Goal: Task Accomplishment & Management: Use online tool/utility

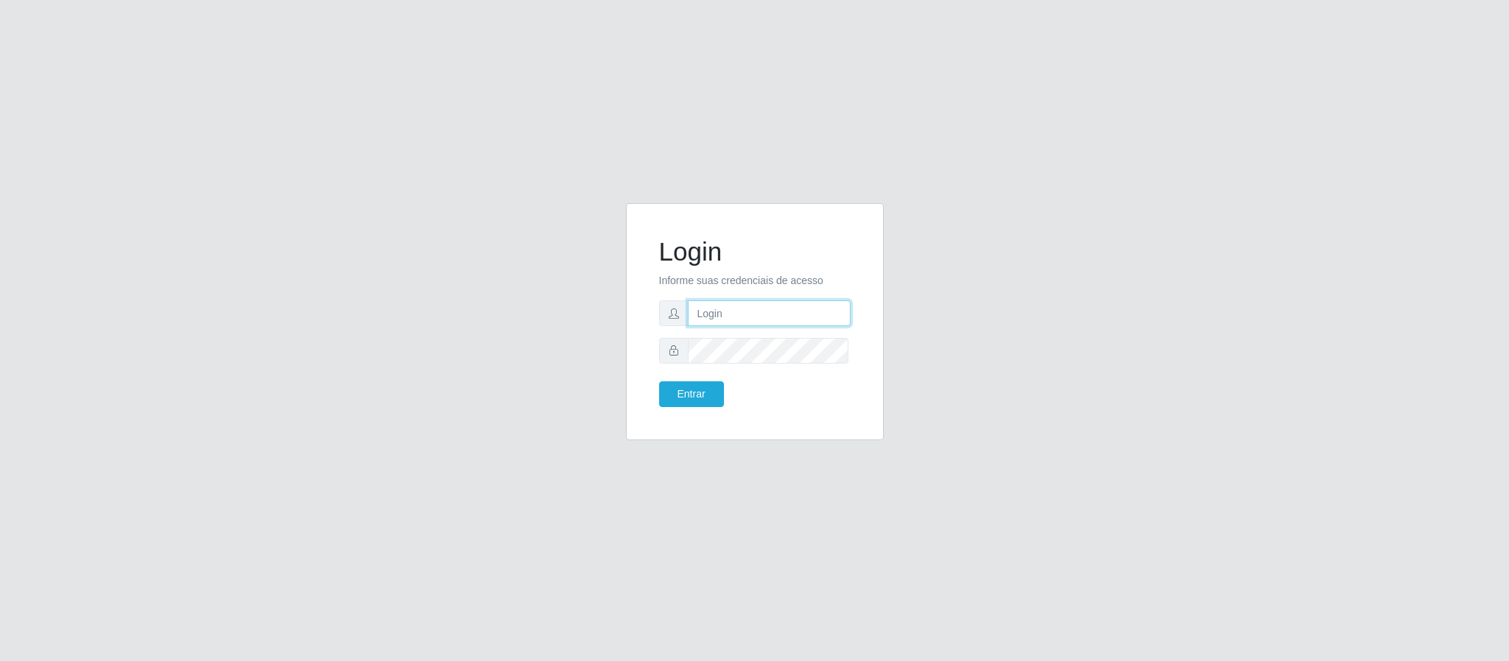
drag, startPoint x: 0, startPoint y: 0, endPoint x: 727, endPoint y: 319, distance: 794.3
click at [727, 319] on input "text" at bounding box center [769, 313] width 163 height 26
type input "[EMAIL_ADDRESS][DOMAIN_NAME]"
click at [659, 381] on button "Entrar" at bounding box center [691, 394] width 65 height 26
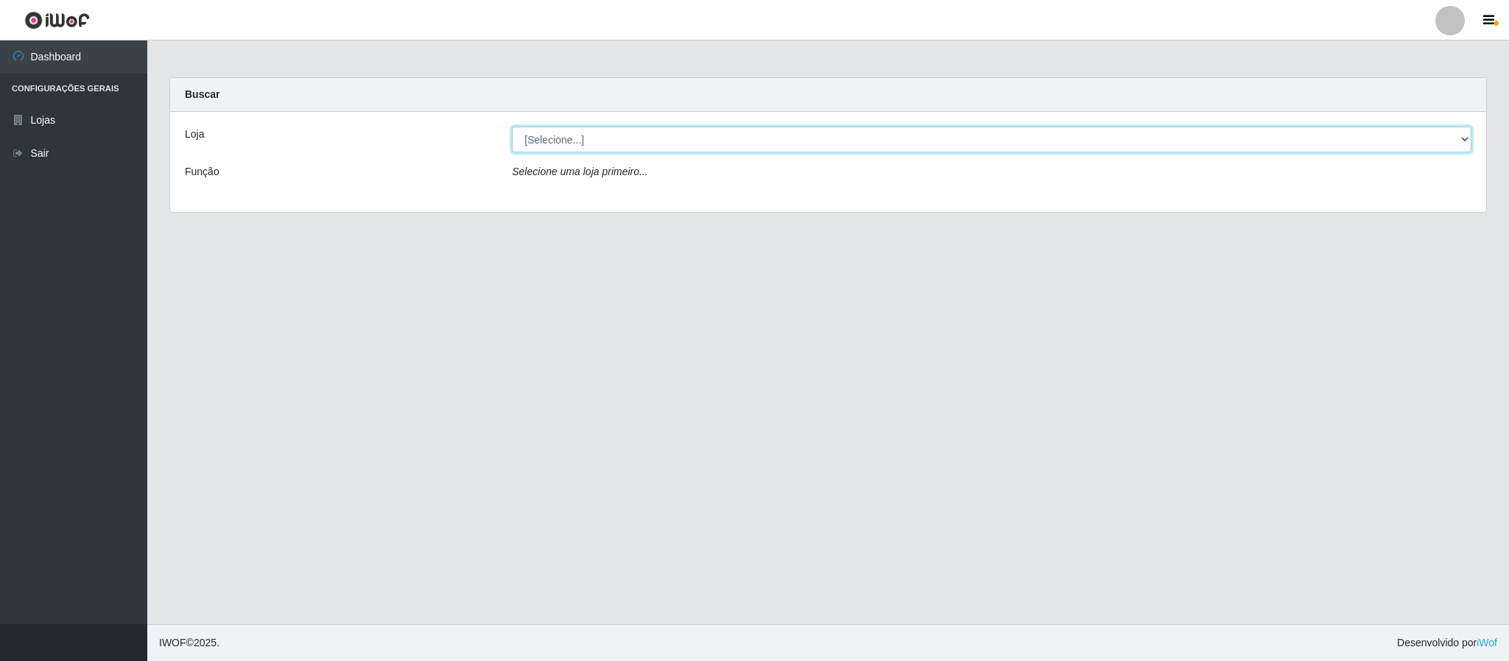
drag, startPoint x: 1356, startPoint y: 135, endPoint x: 1311, endPoint y: 152, distance: 48.7
click at [1356, 135] on select "[Selecione...] Queiroz Atacadão - Coophab" at bounding box center [991, 140] width 959 height 26
select select "463"
click at [512, 127] on select "[Selecione...] Queiroz Atacadão - Coophab" at bounding box center [991, 140] width 959 height 26
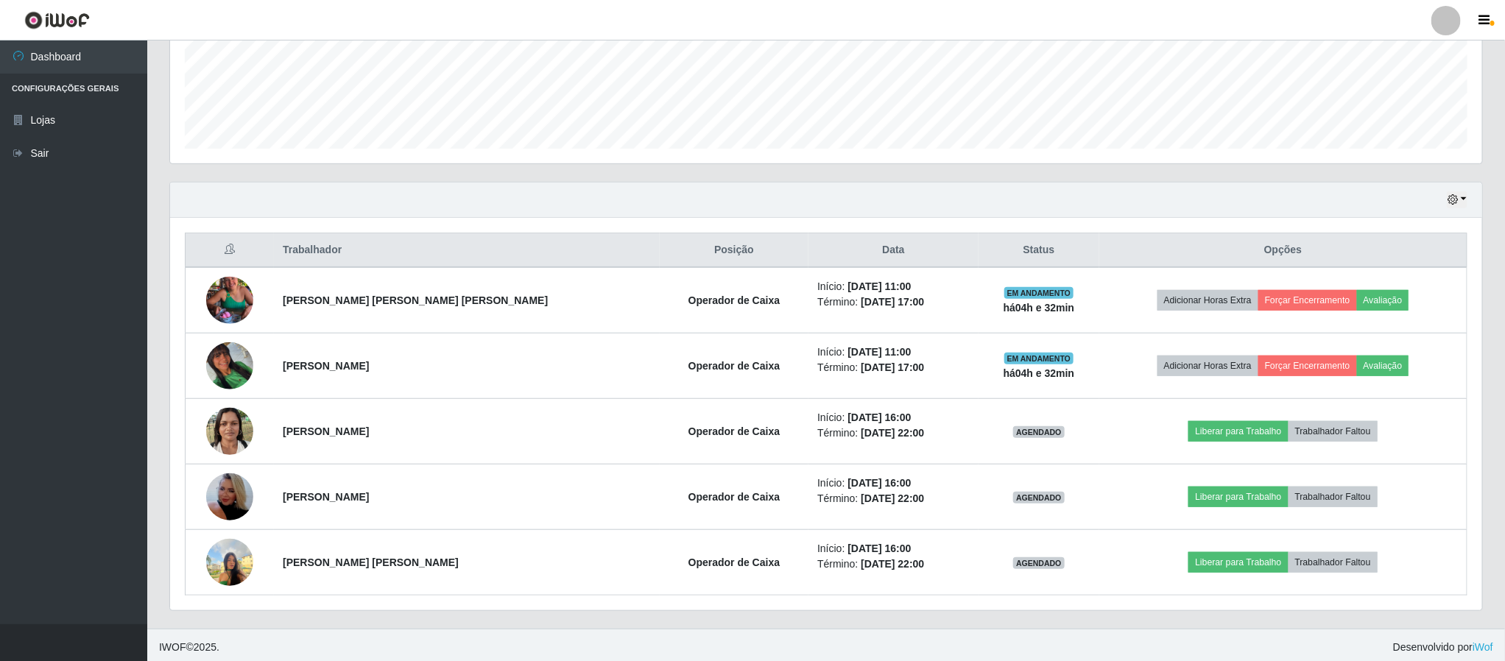
scroll to position [387, 0]
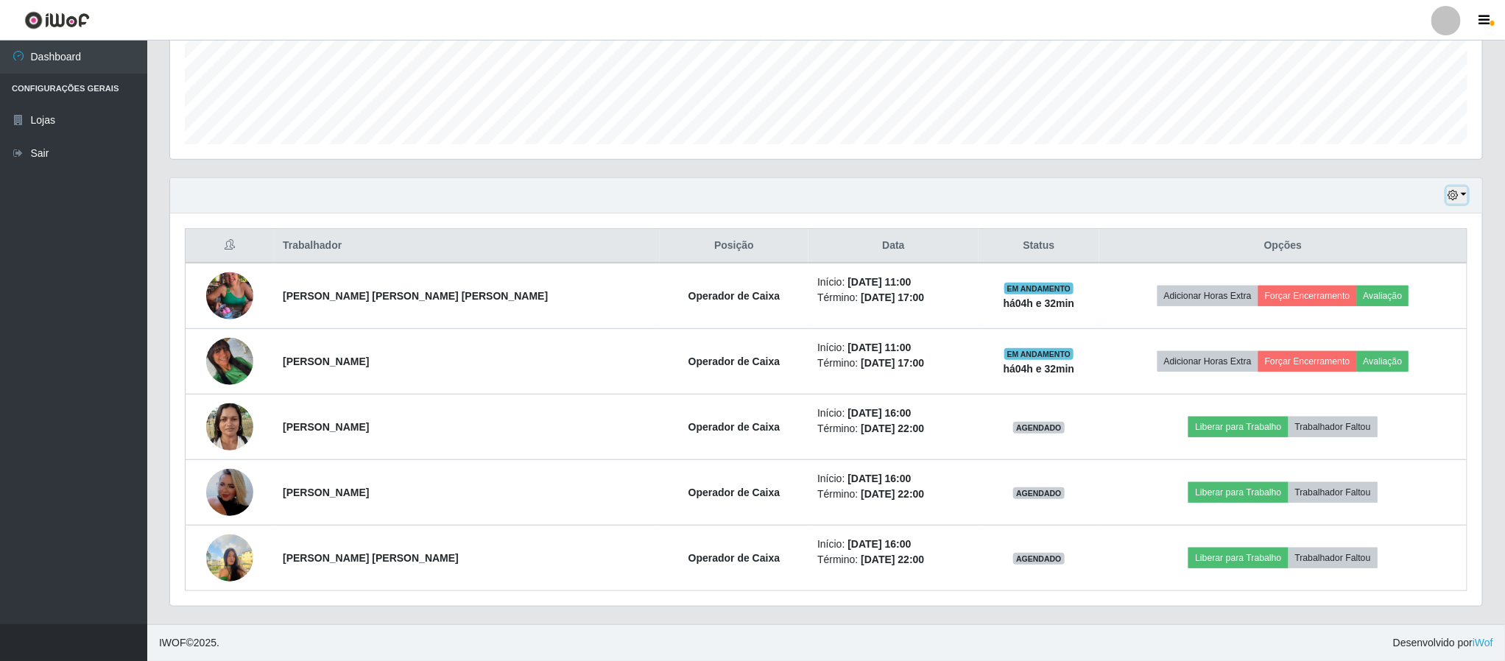
click at [1461, 191] on button "button" at bounding box center [1457, 195] width 21 height 17
click at [1300, 201] on div "Hoje 1 dia 3 dias 1 Semana Não encerrados" at bounding box center [826, 195] width 1312 height 35
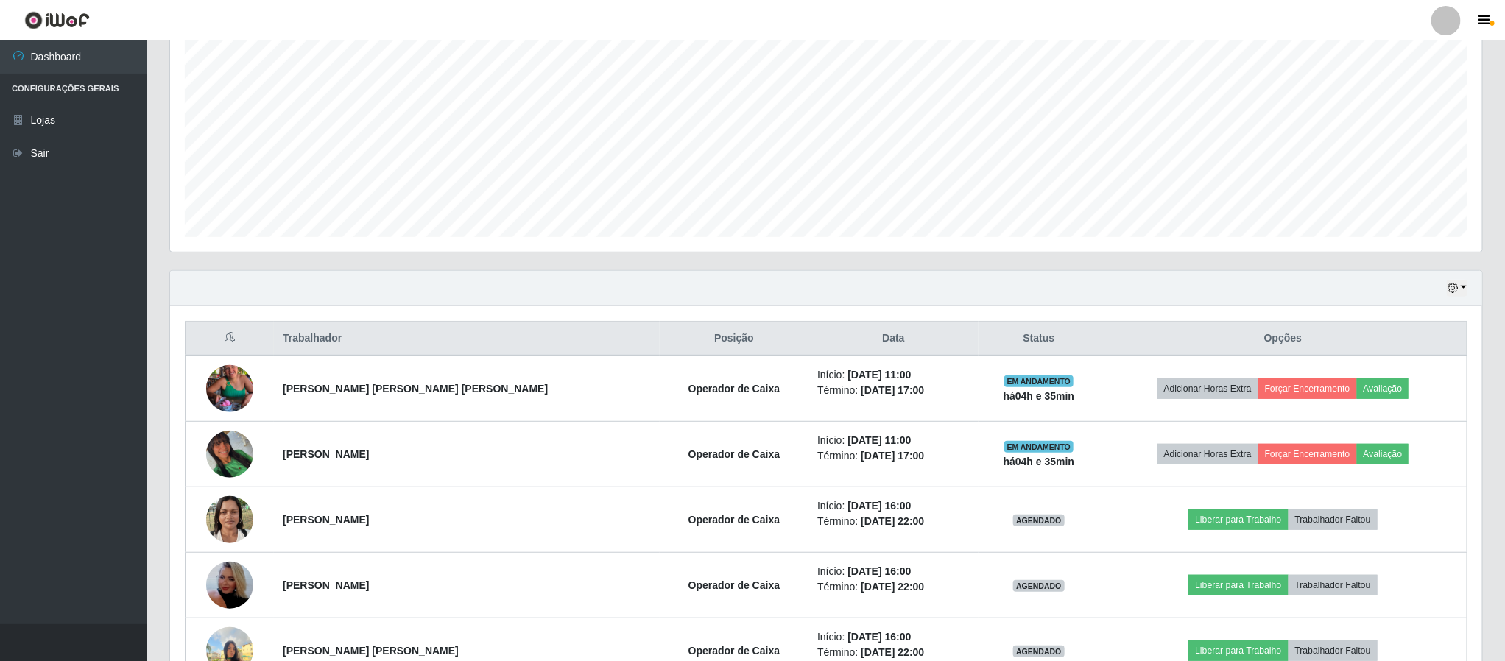
scroll to position [277, 0]
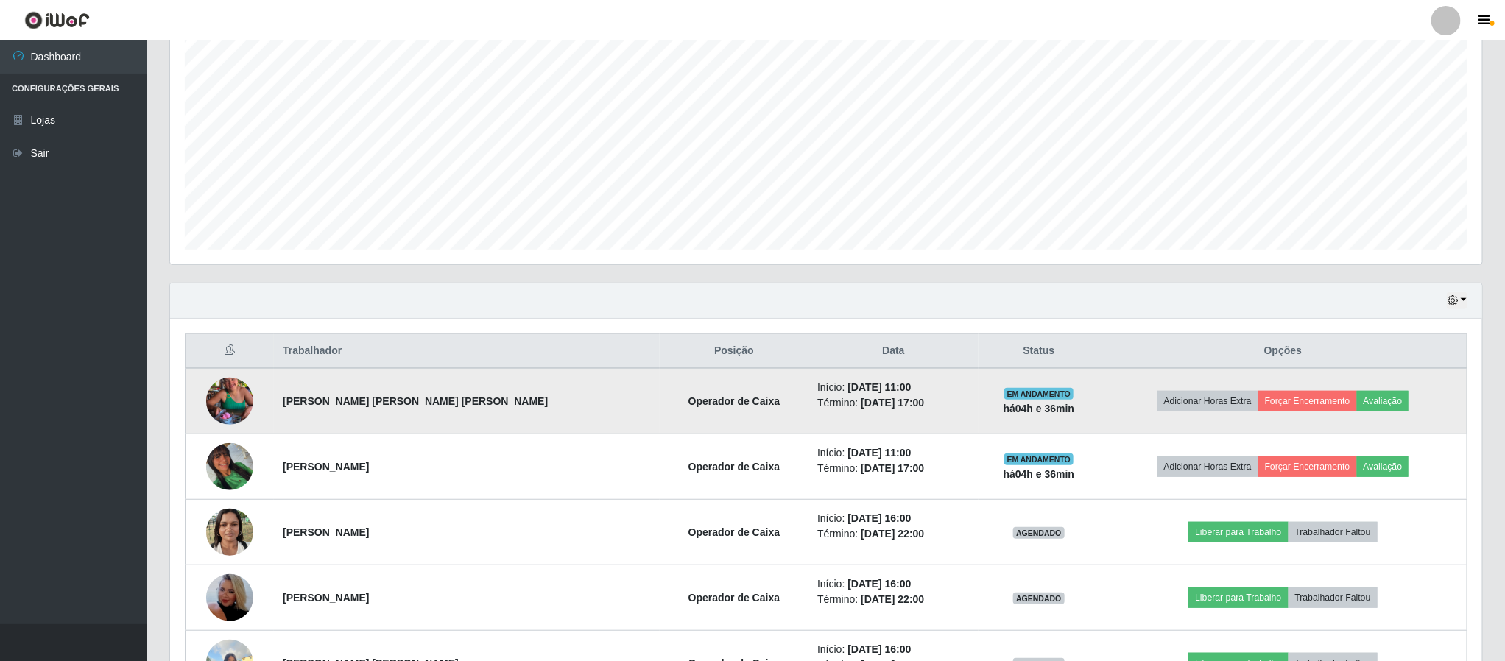
click at [250, 396] on img at bounding box center [229, 401] width 47 height 84
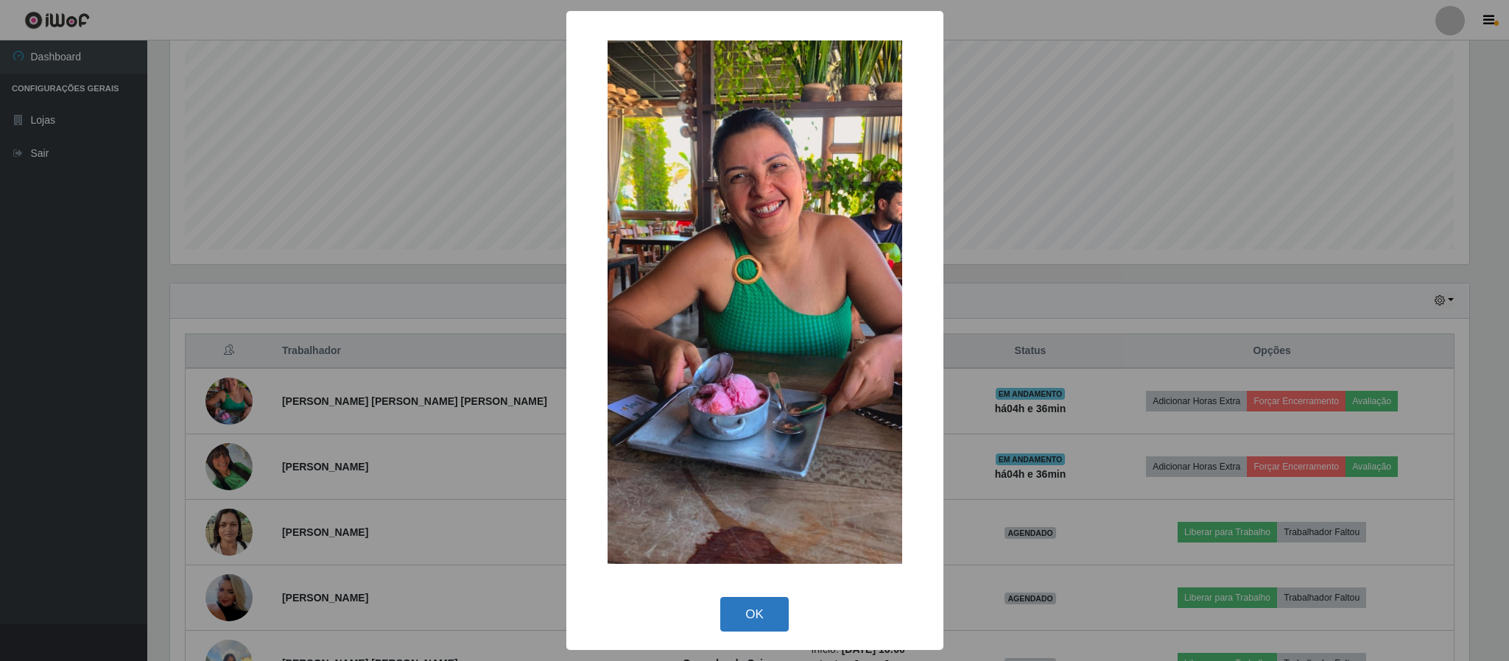
click at [767, 619] on button "OK" at bounding box center [754, 614] width 68 height 35
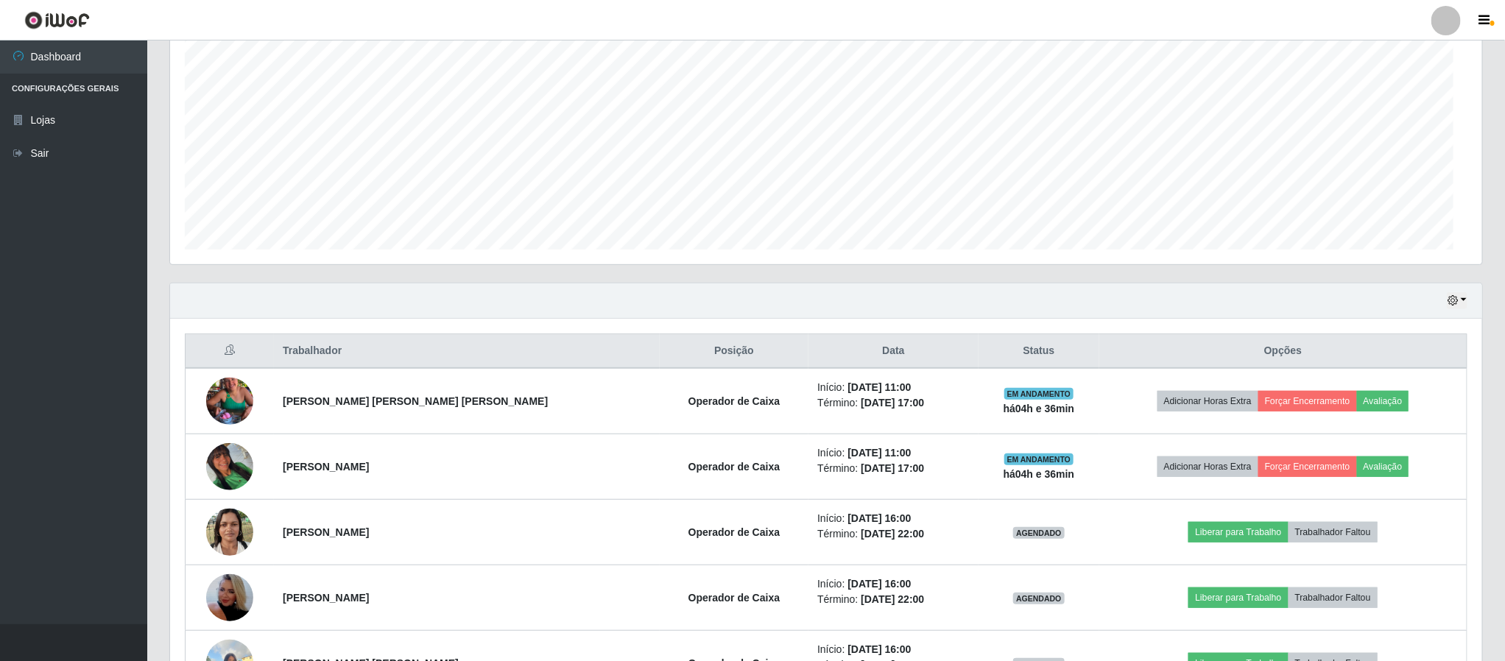
scroll to position [307, 1311]
click at [1463, 307] on button "button" at bounding box center [1457, 300] width 21 height 17
click at [1347, 265] on div "Agendamentos Day Month" at bounding box center [826, 111] width 1314 height 307
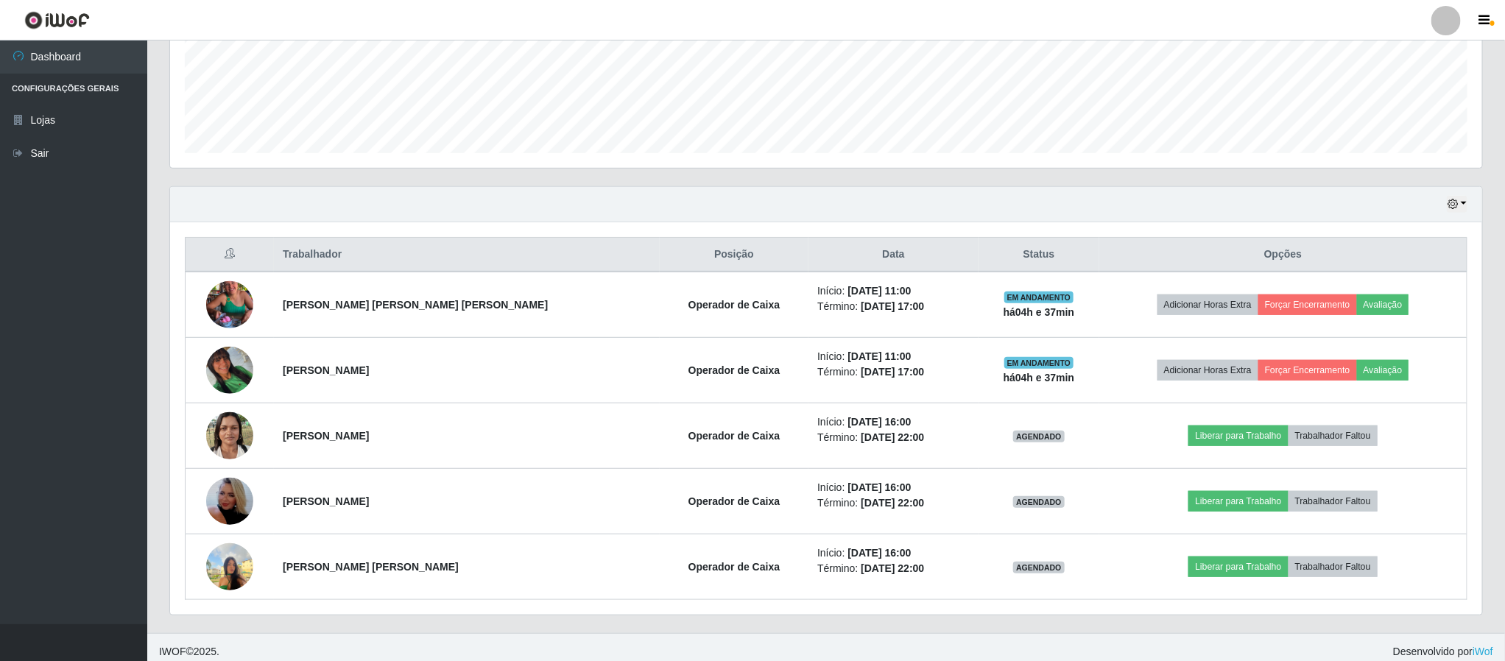
scroll to position [385, 0]
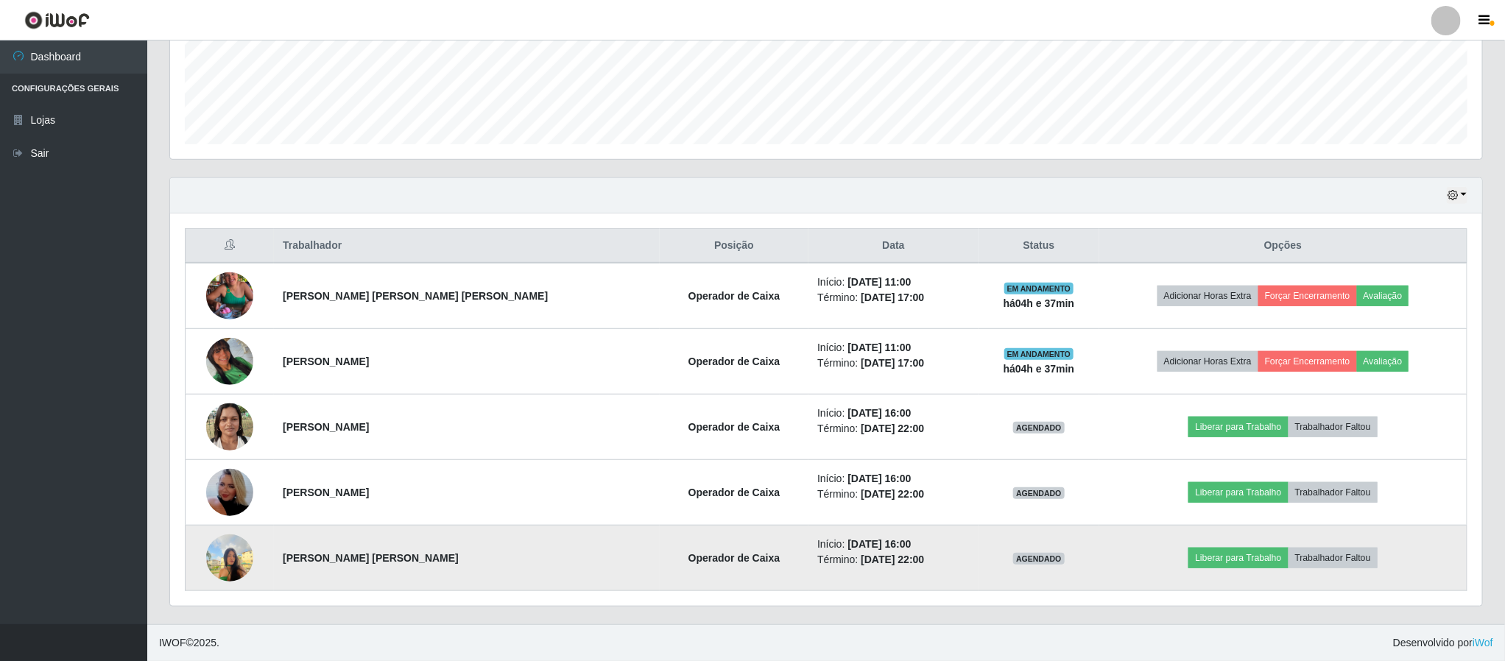
click at [239, 544] on img at bounding box center [229, 557] width 47 height 63
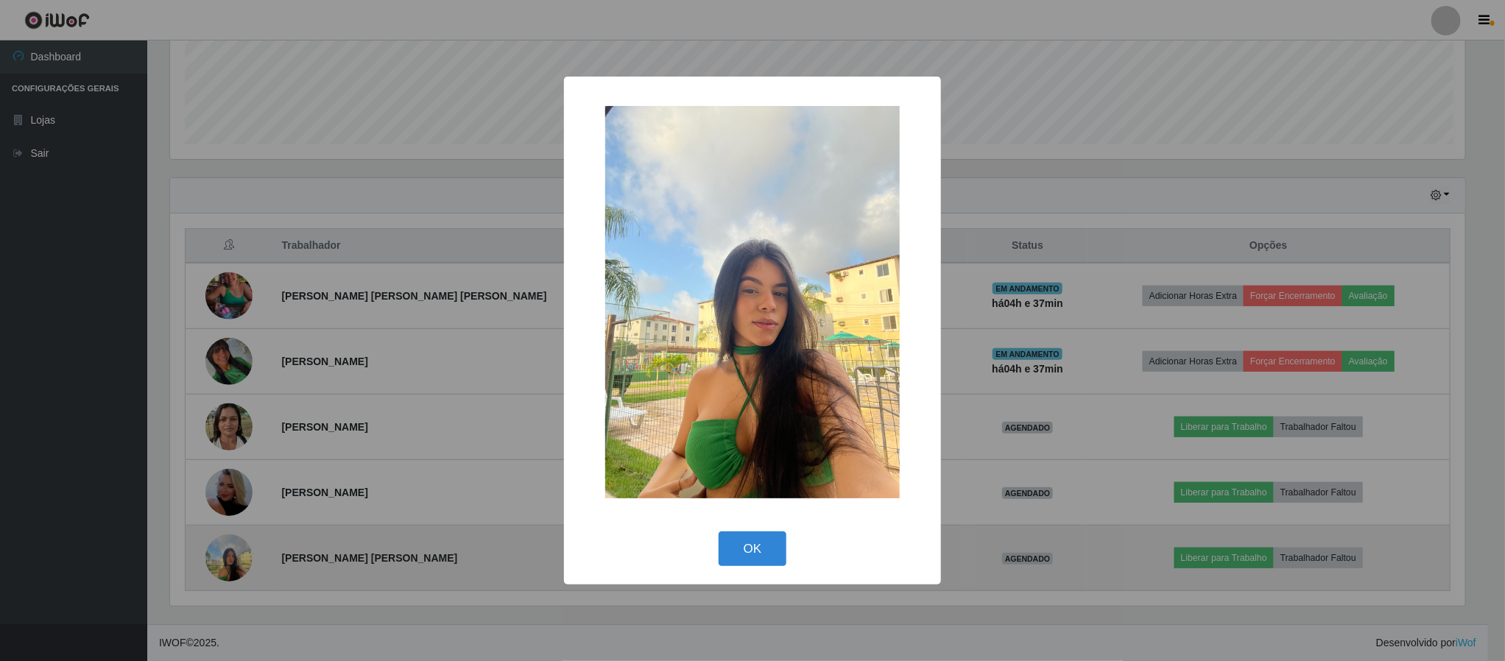
scroll to position [307, 1299]
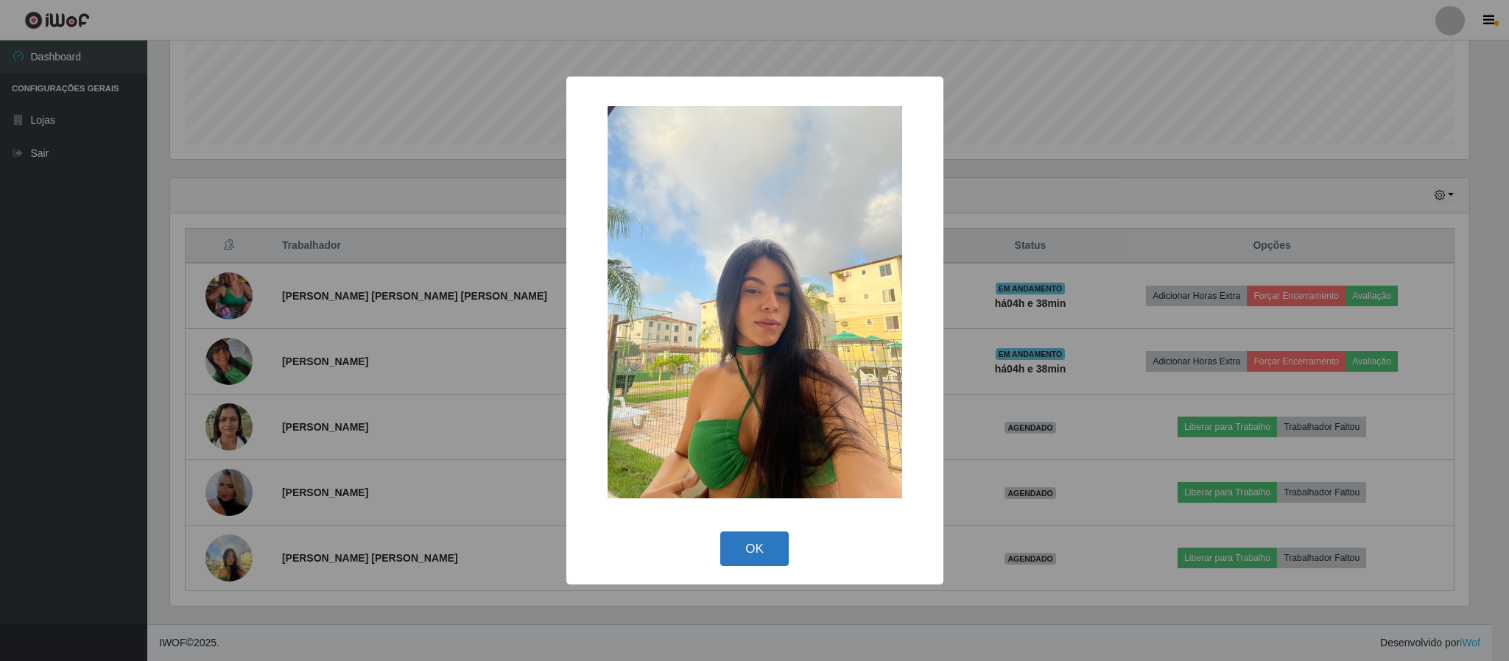
click at [771, 555] on button "OK" at bounding box center [754, 549] width 68 height 35
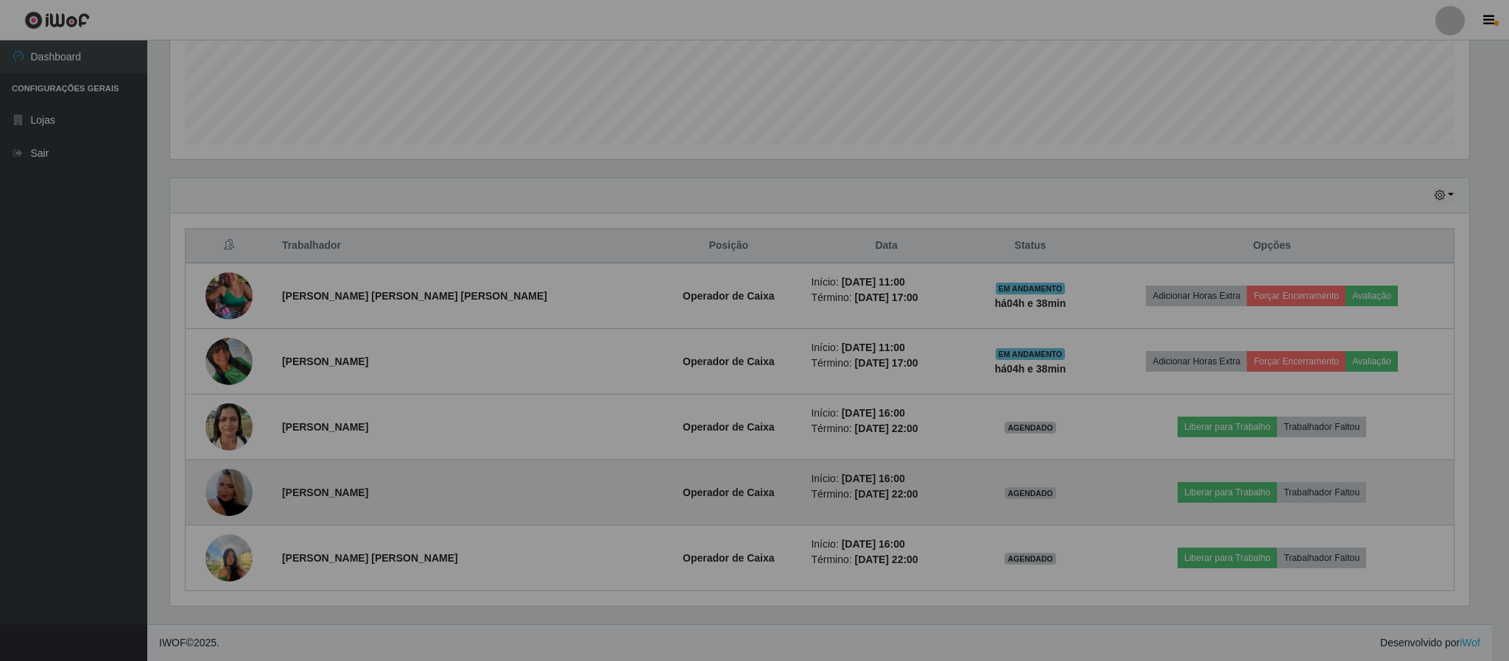
scroll to position [307, 1311]
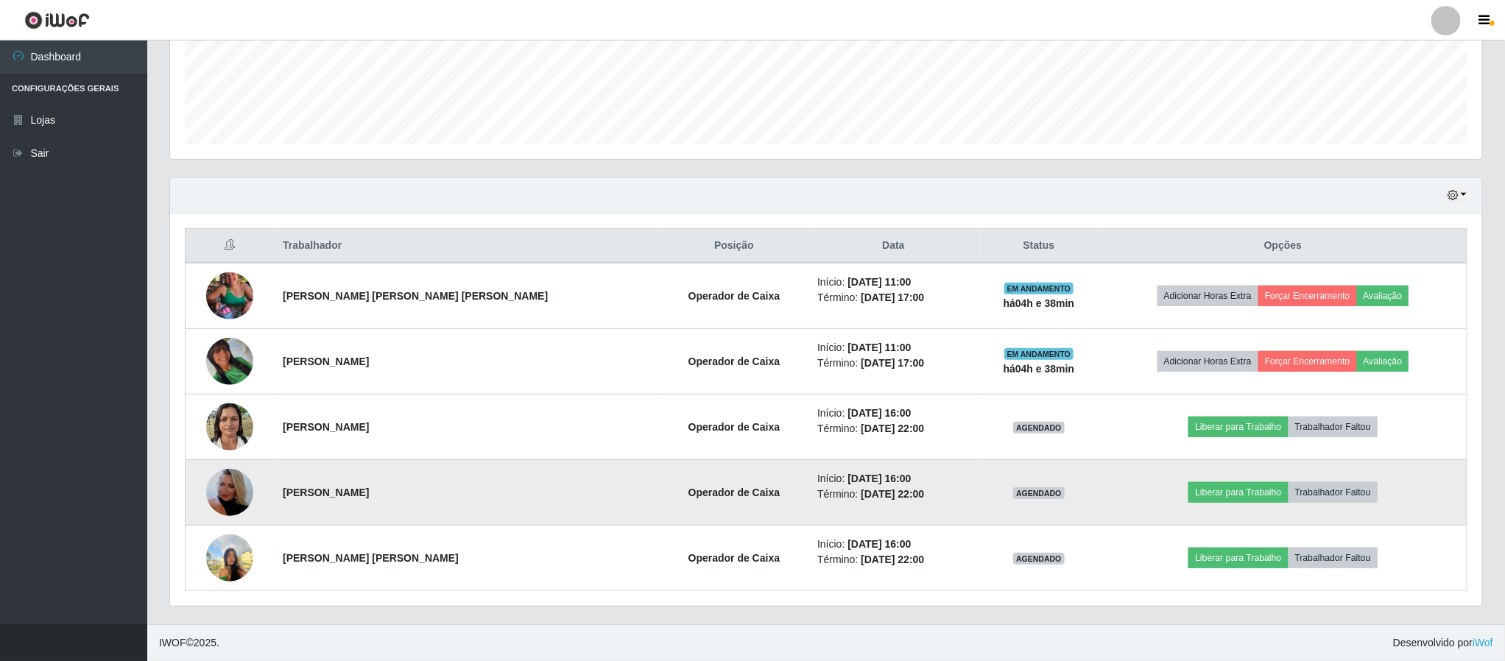
click at [246, 493] on img at bounding box center [229, 493] width 47 height 84
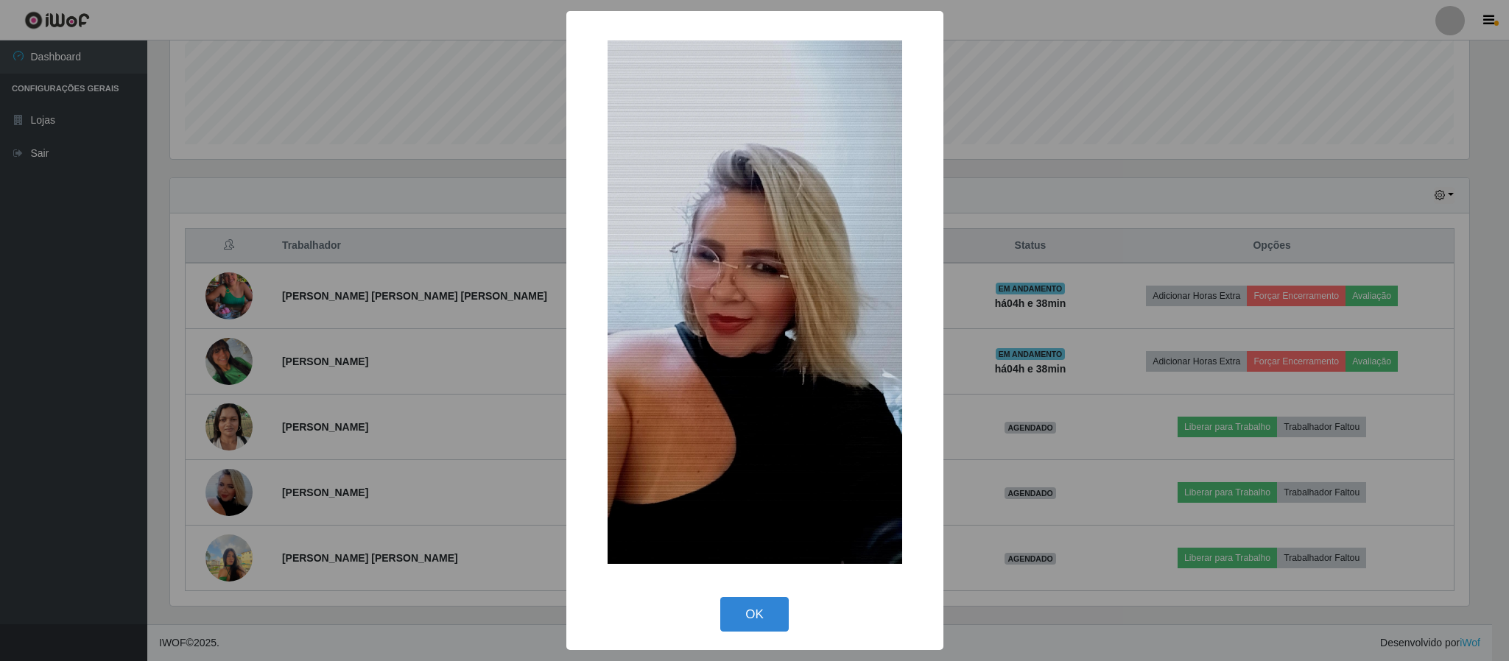
drag, startPoint x: 753, startPoint y: 604, endPoint x: 705, endPoint y: 591, distance: 50.4
click at [747, 606] on button "OK" at bounding box center [754, 614] width 68 height 35
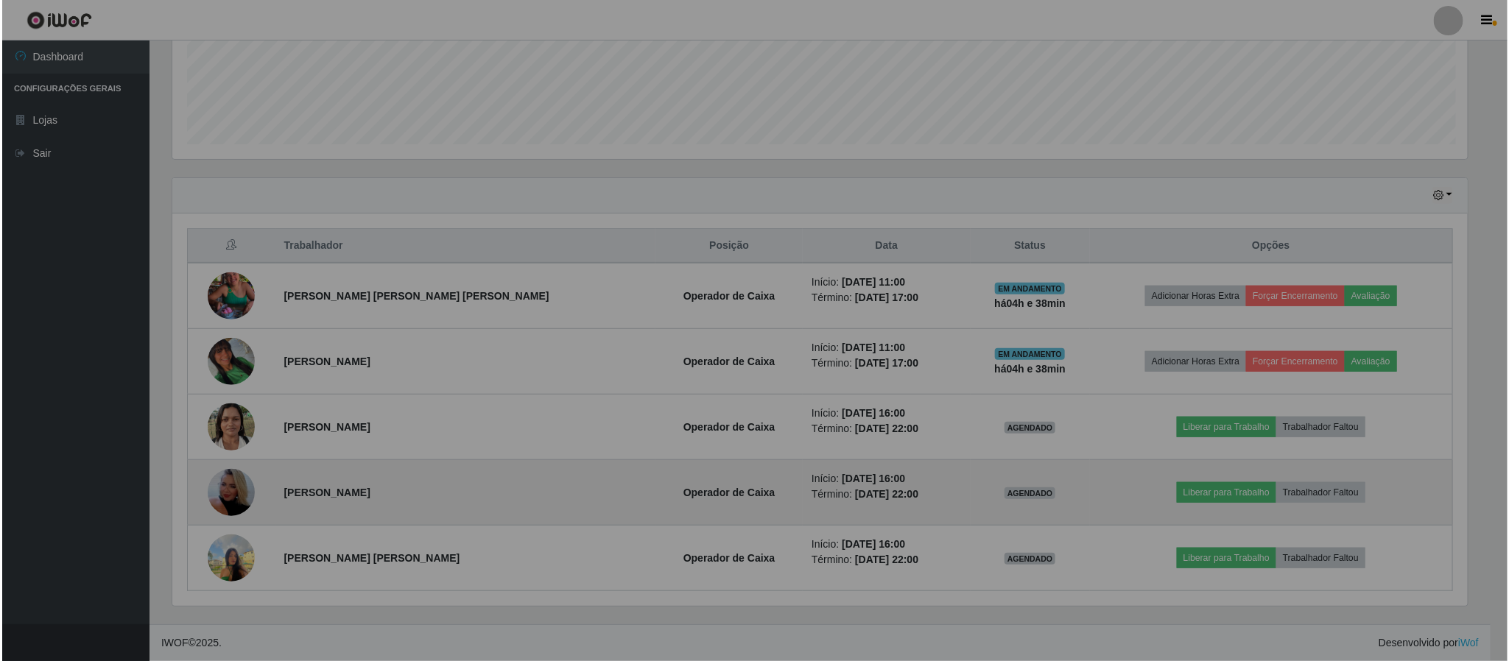
scroll to position [307, 1311]
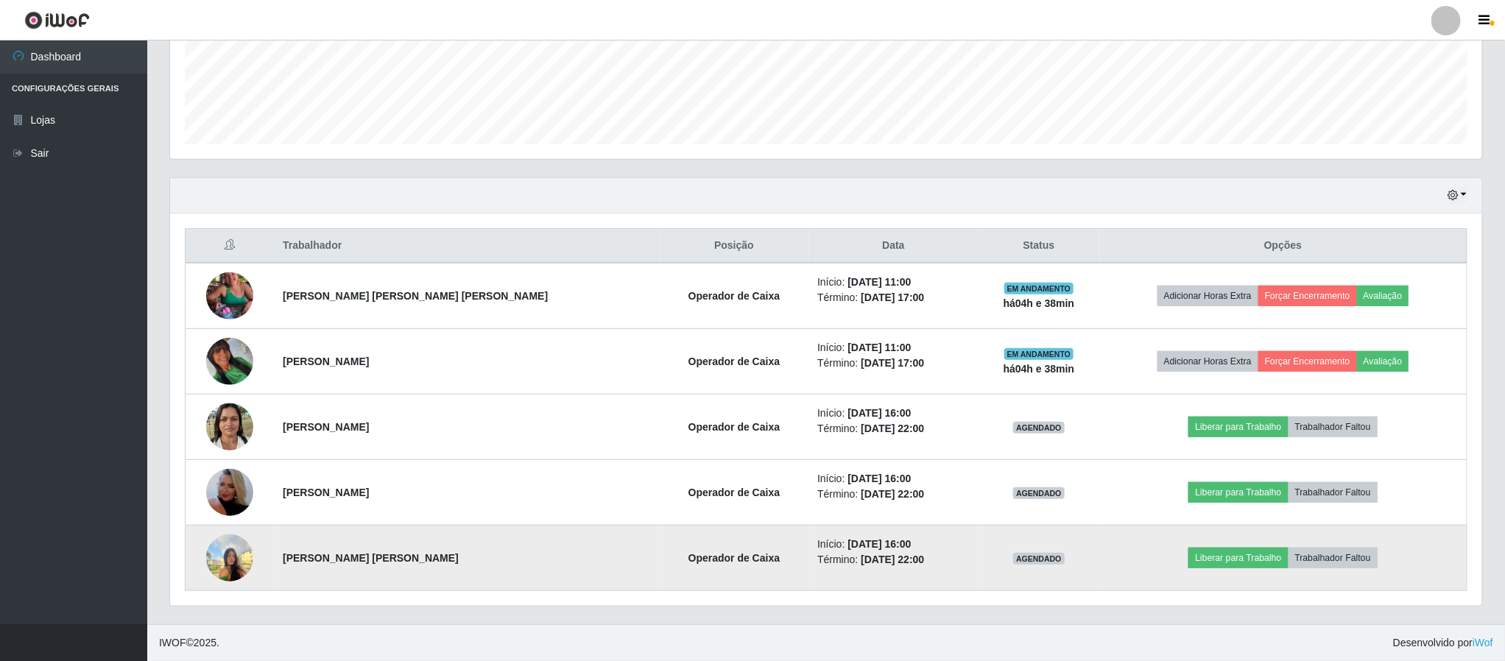
click at [236, 557] on img at bounding box center [229, 557] width 47 height 63
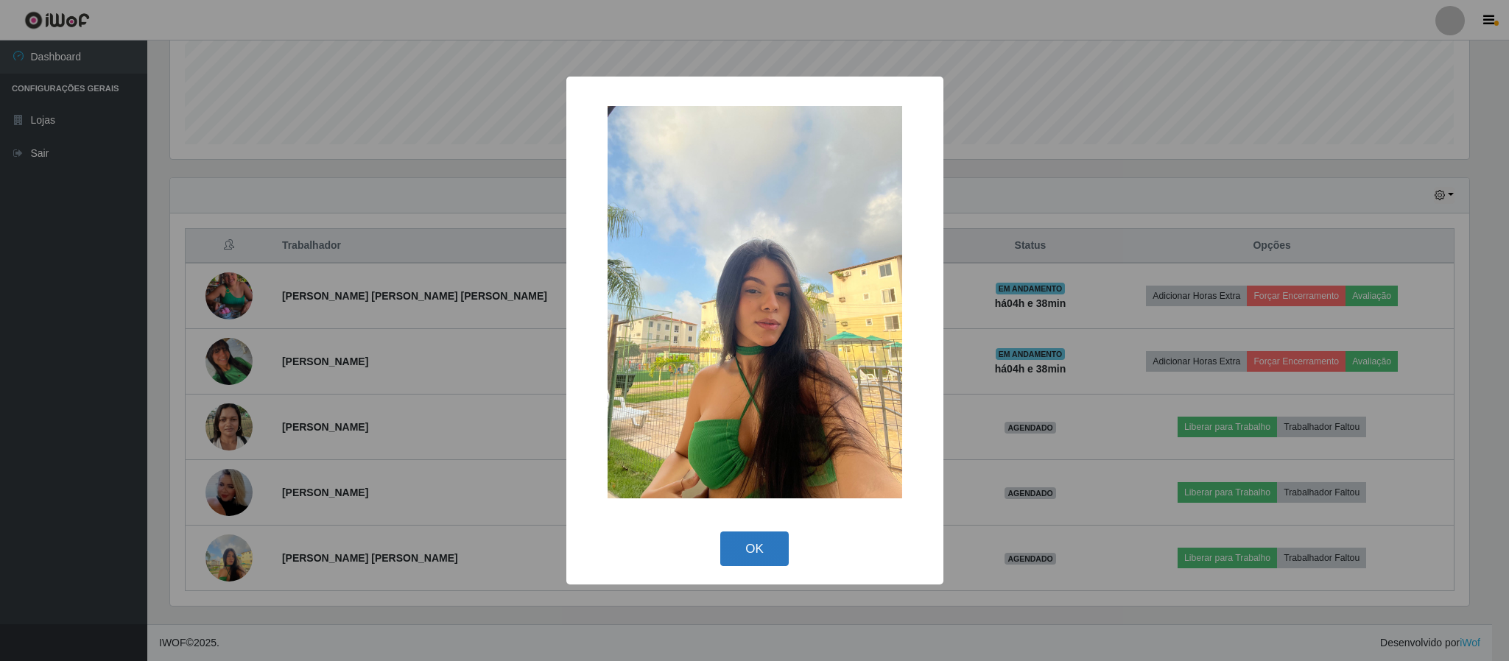
click at [747, 546] on button "OK" at bounding box center [754, 549] width 68 height 35
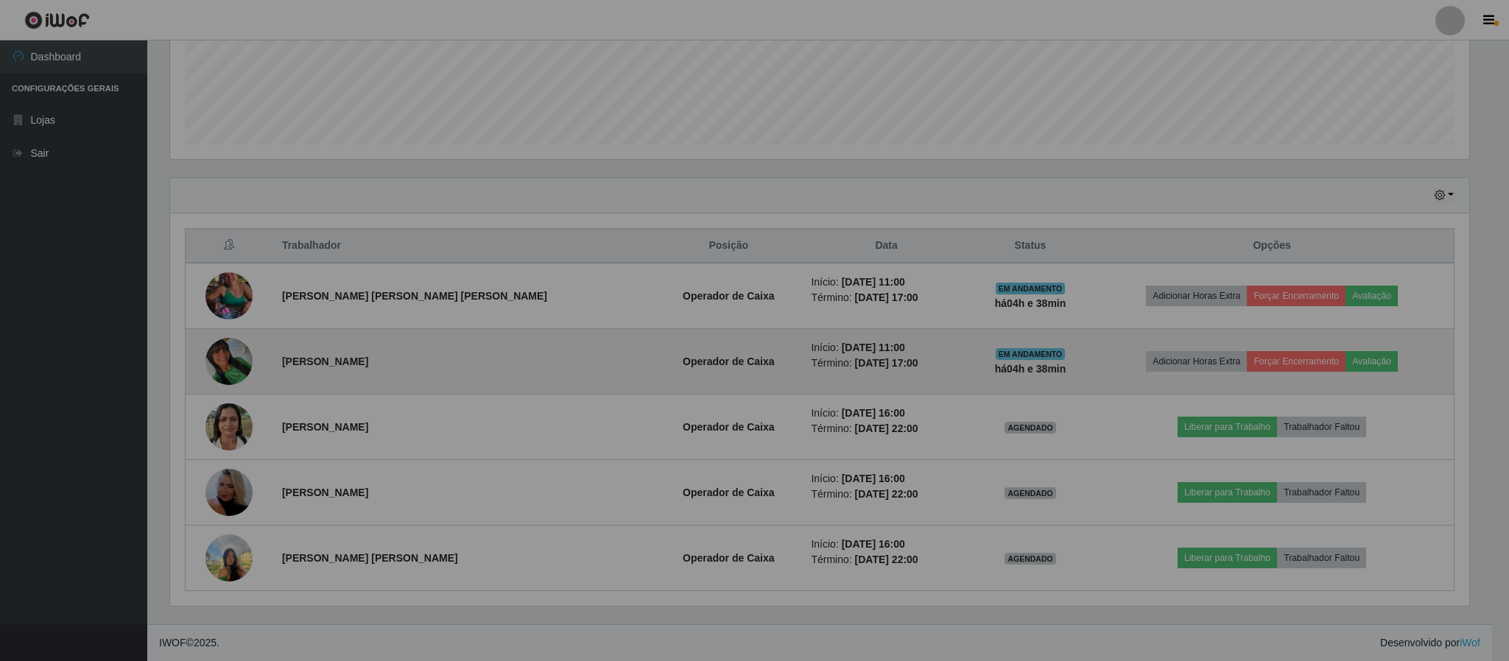
scroll to position [307, 1311]
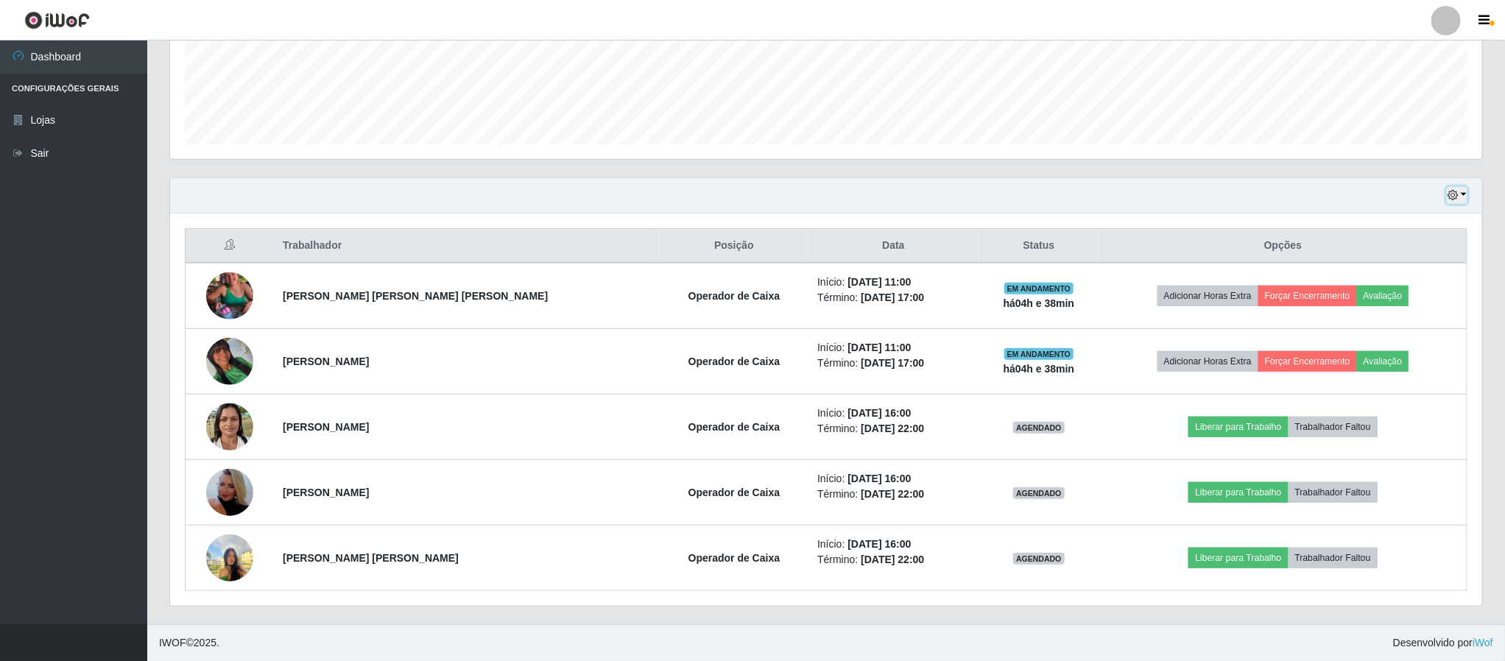
click at [1463, 199] on button "button" at bounding box center [1457, 195] width 21 height 17
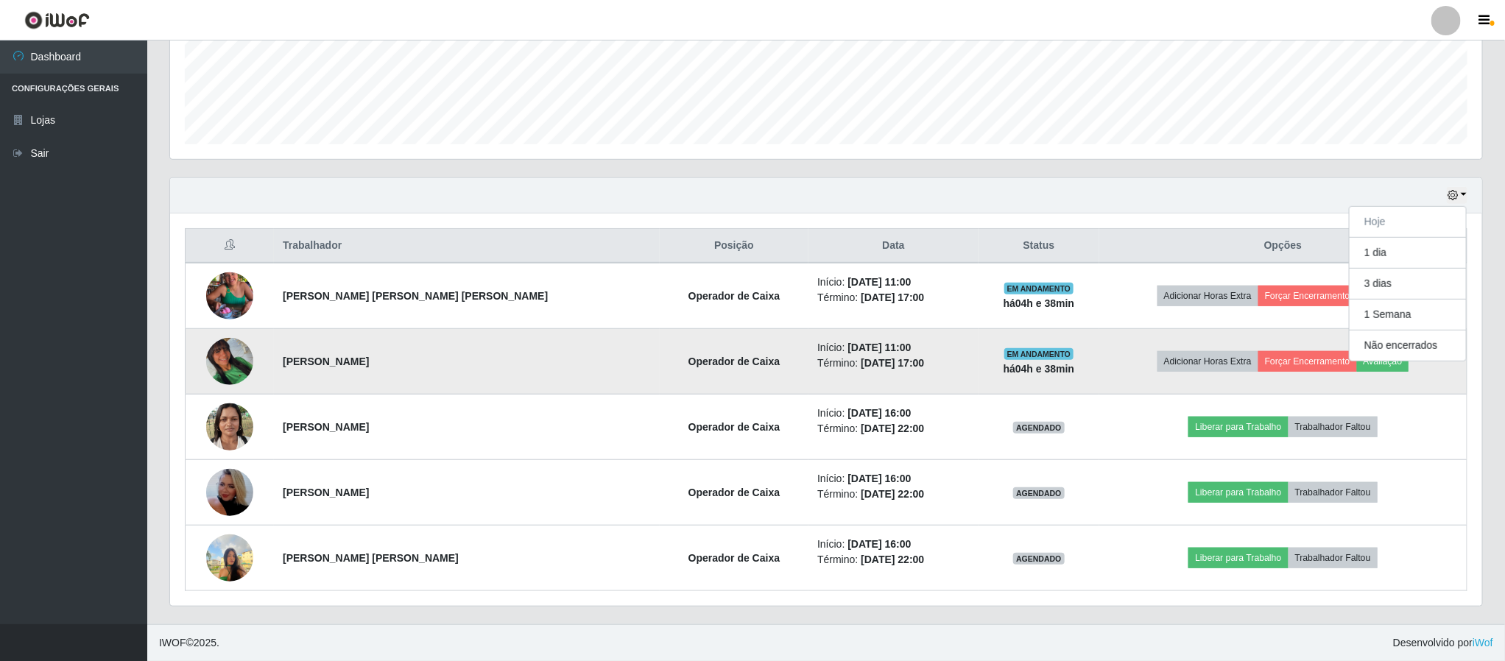
click at [660, 332] on td "Operador de Caixa" at bounding box center [734, 362] width 149 height 66
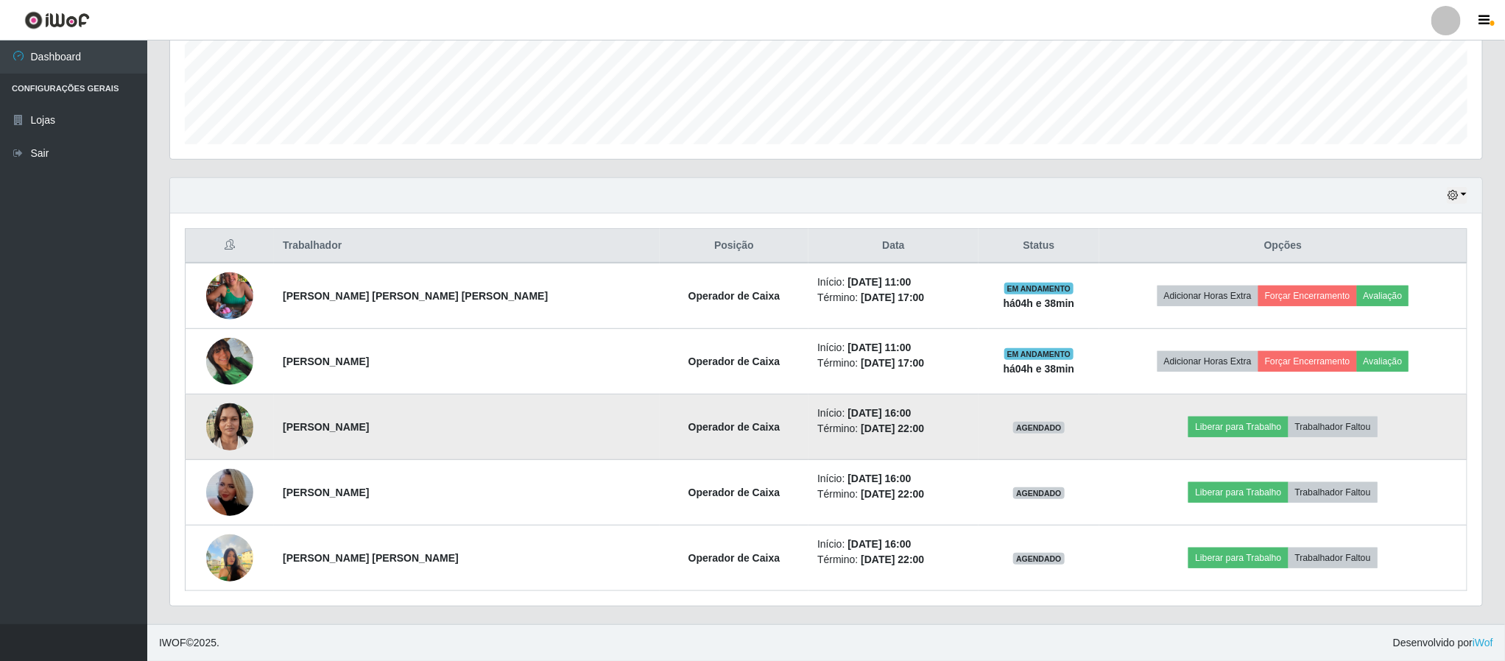
click at [233, 420] on img at bounding box center [229, 426] width 47 height 63
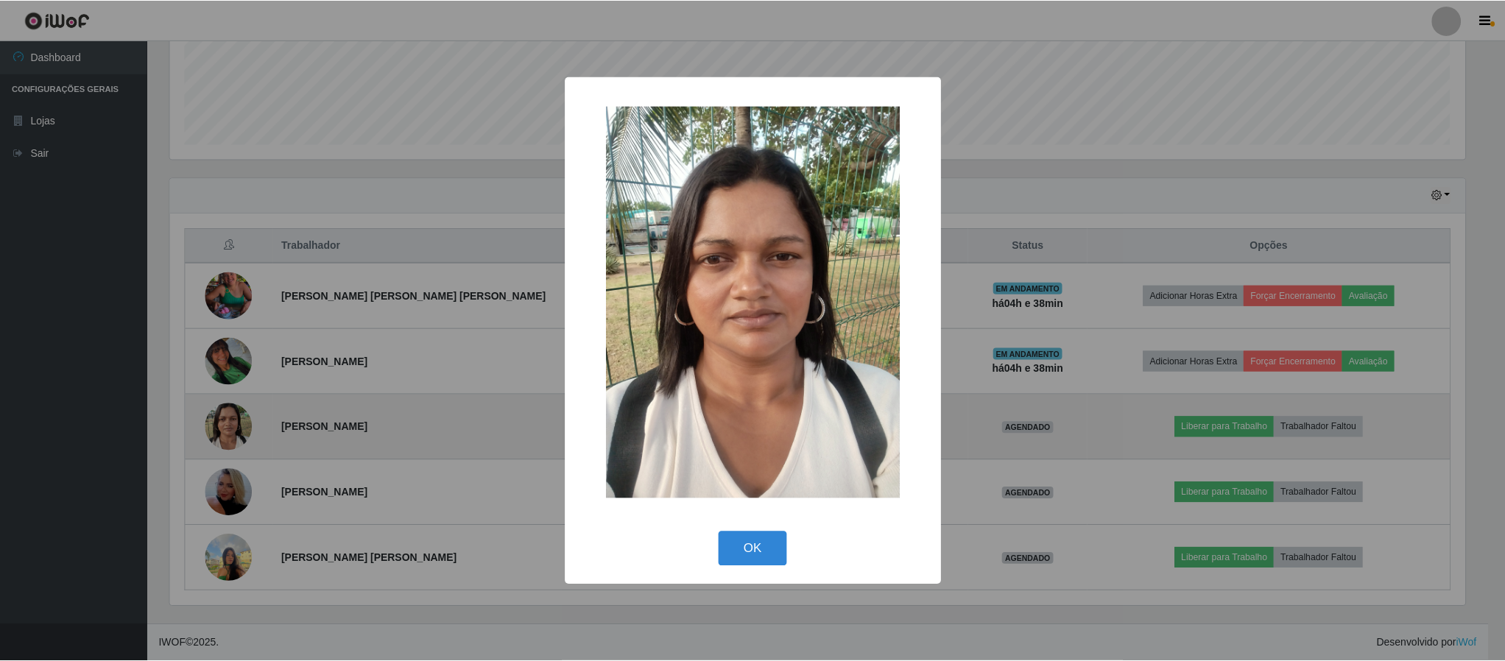
scroll to position [307, 1299]
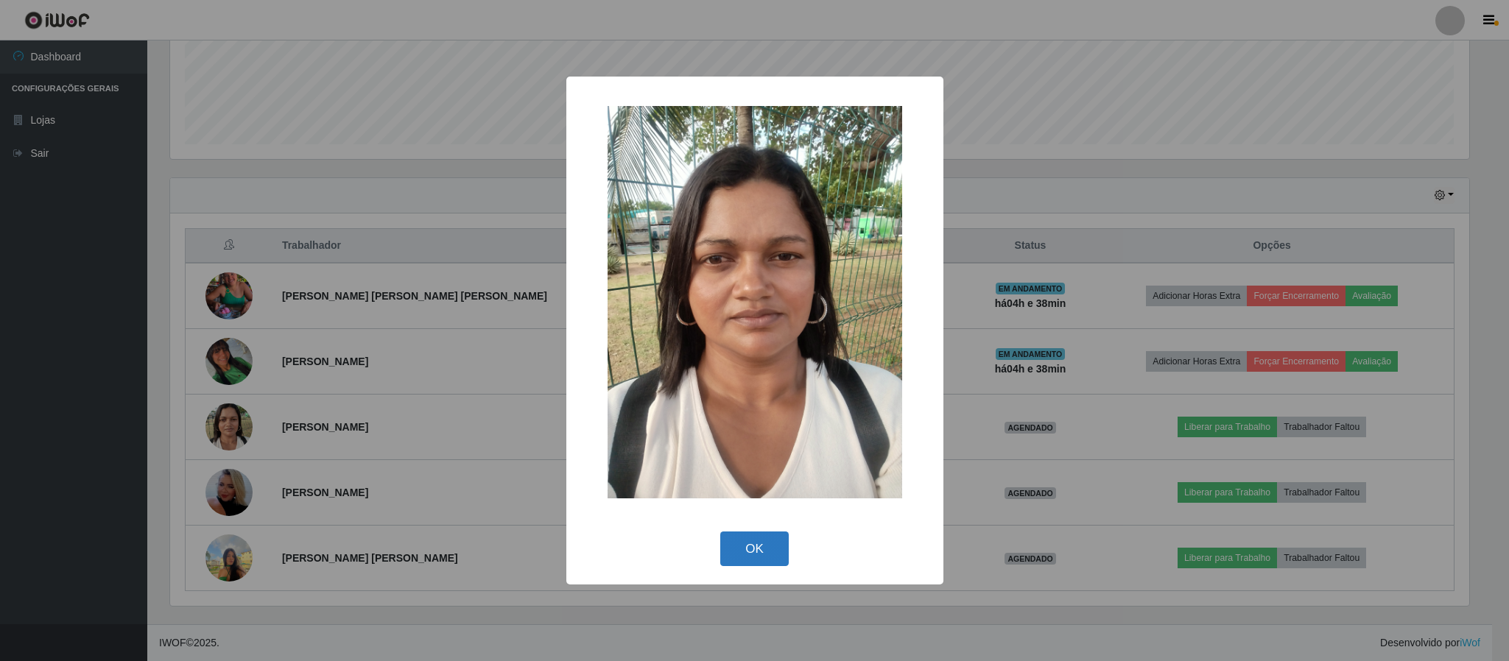
click at [729, 546] on button "OK" at bounding box center [754, 549] width 68 height 35
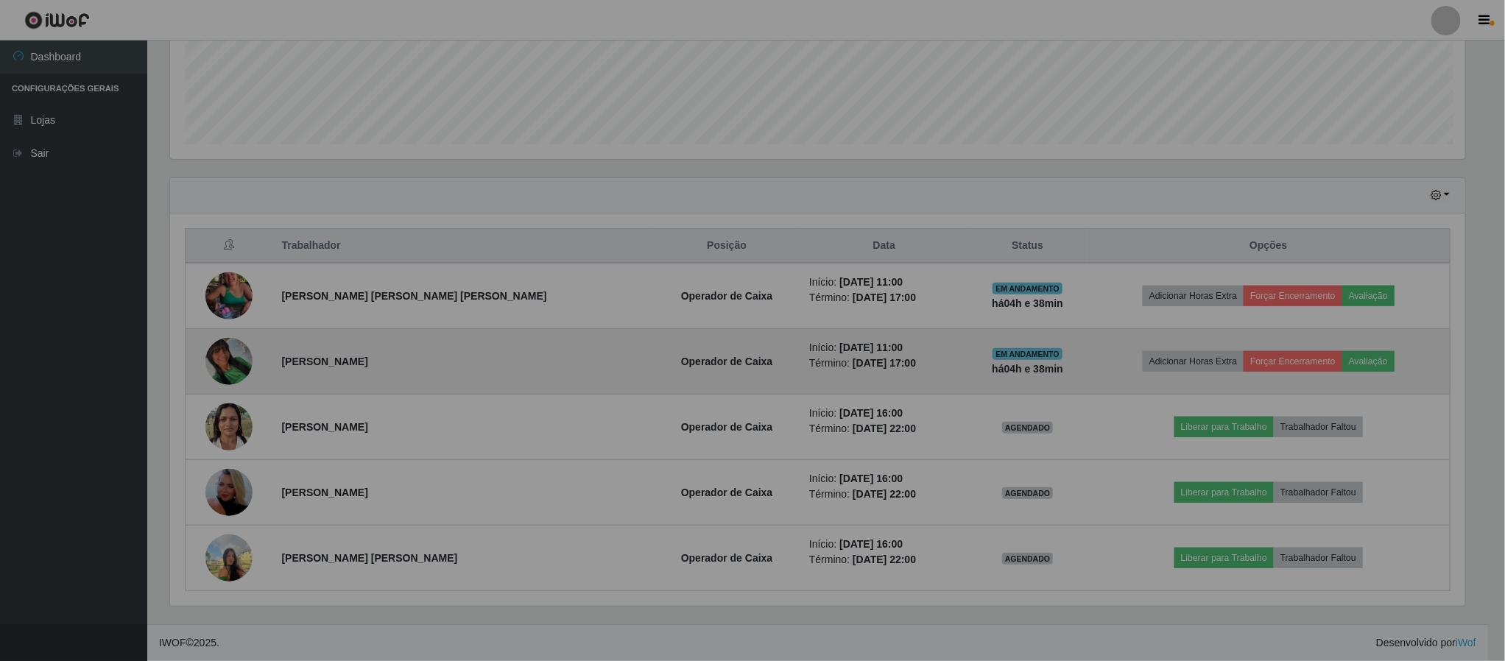
scroll to position [307, 1311]
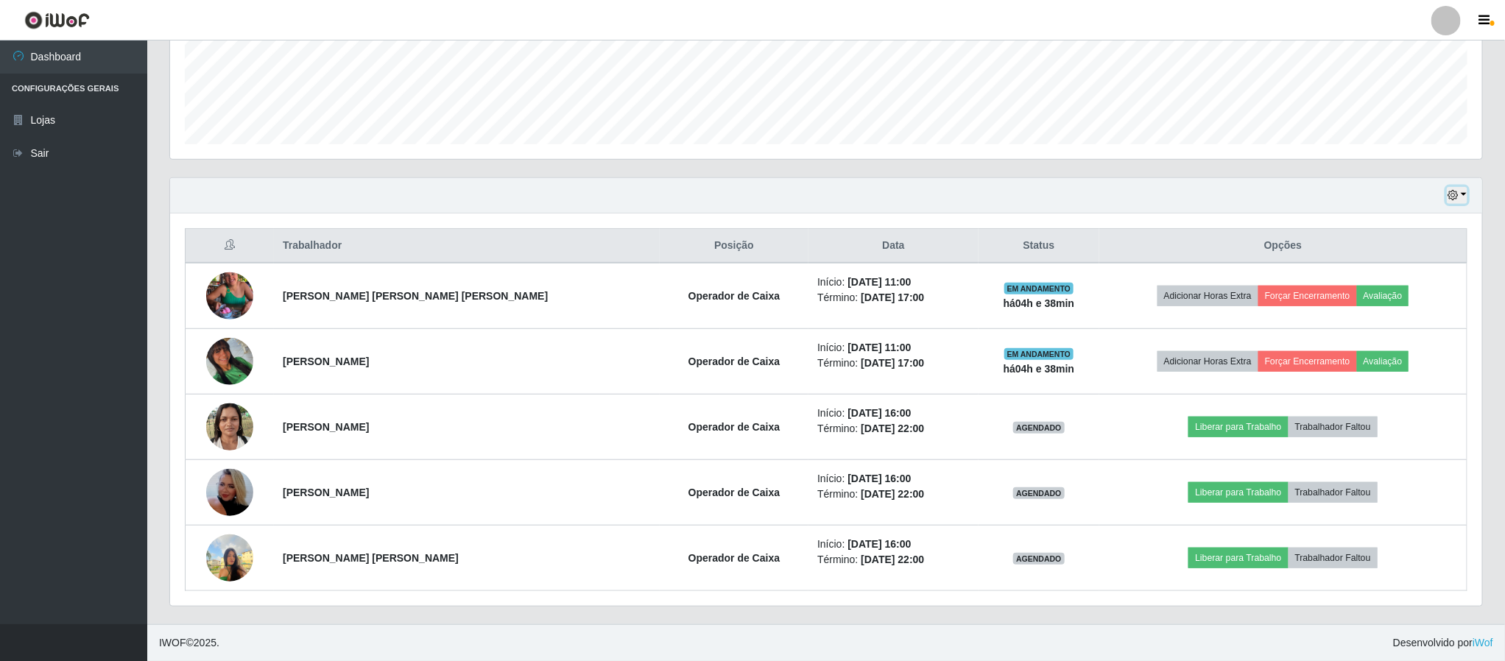
click at [1465, 197] on button "button" at bounding box center [1457, 195] width 21 height 17
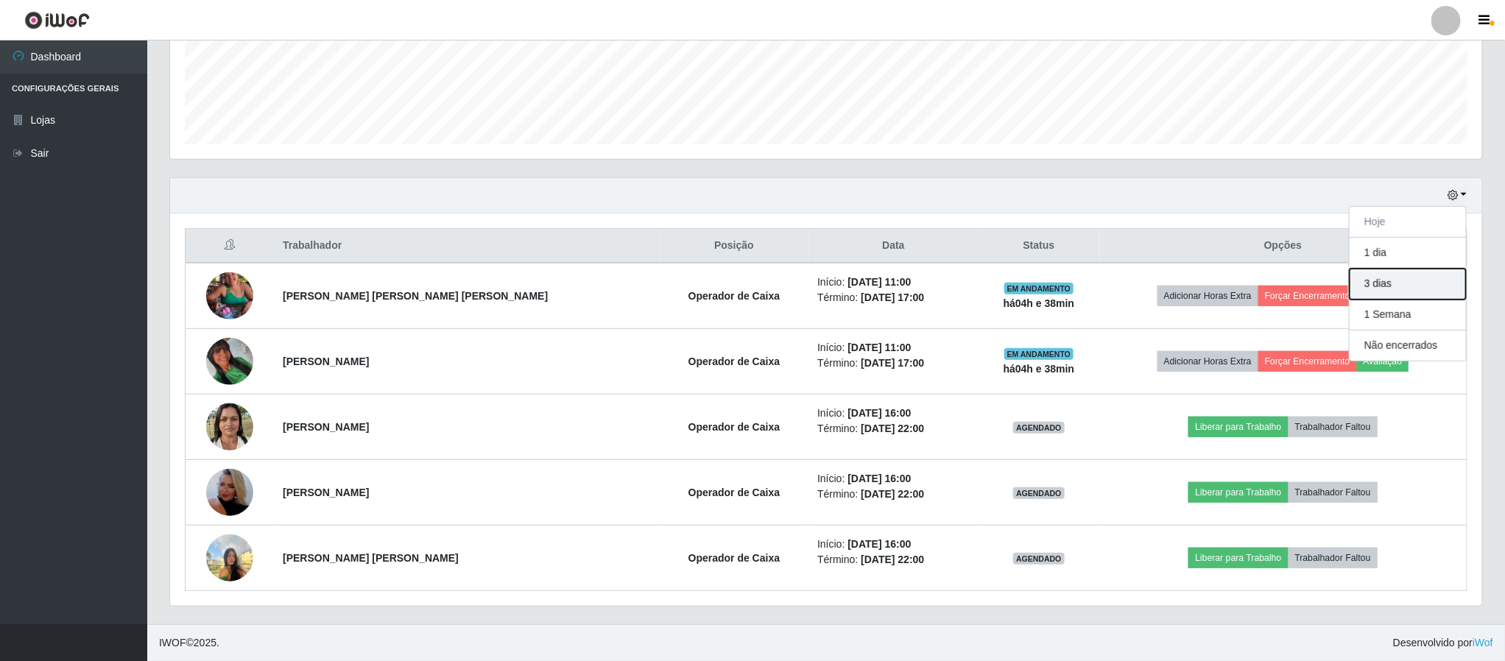
click at [1385, 285] on button "3 dias" at bounding box center [1408, 284] width 116 height 31
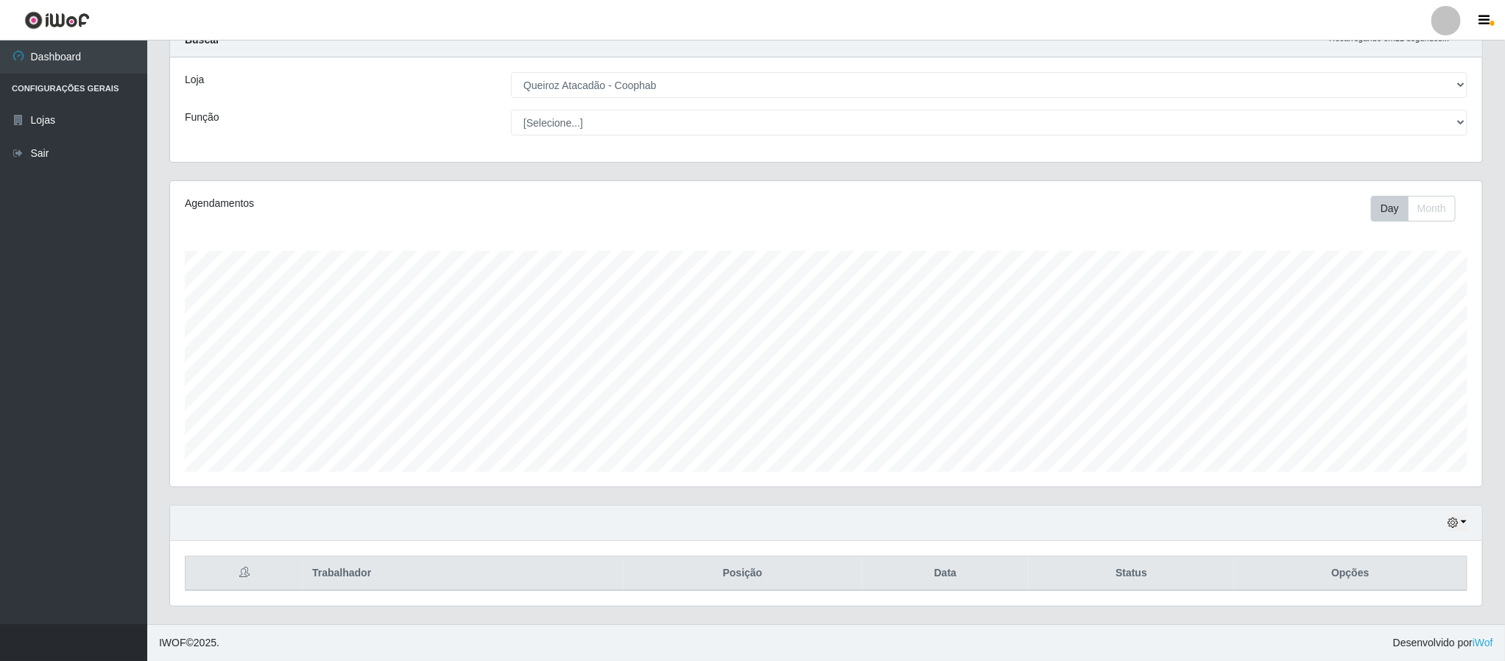
scroll to position [591, 0]
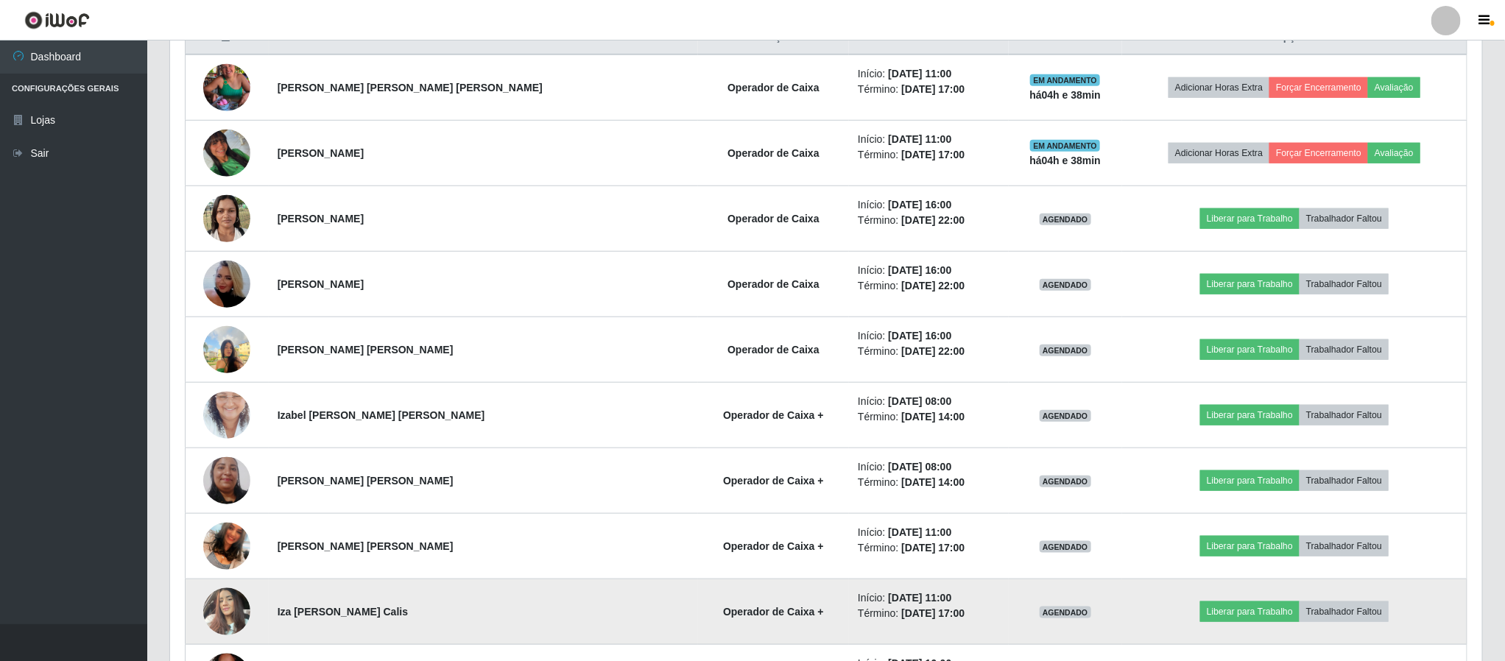
click at [239, 601] on img at bounding box center [226, 611] width 47 height 63
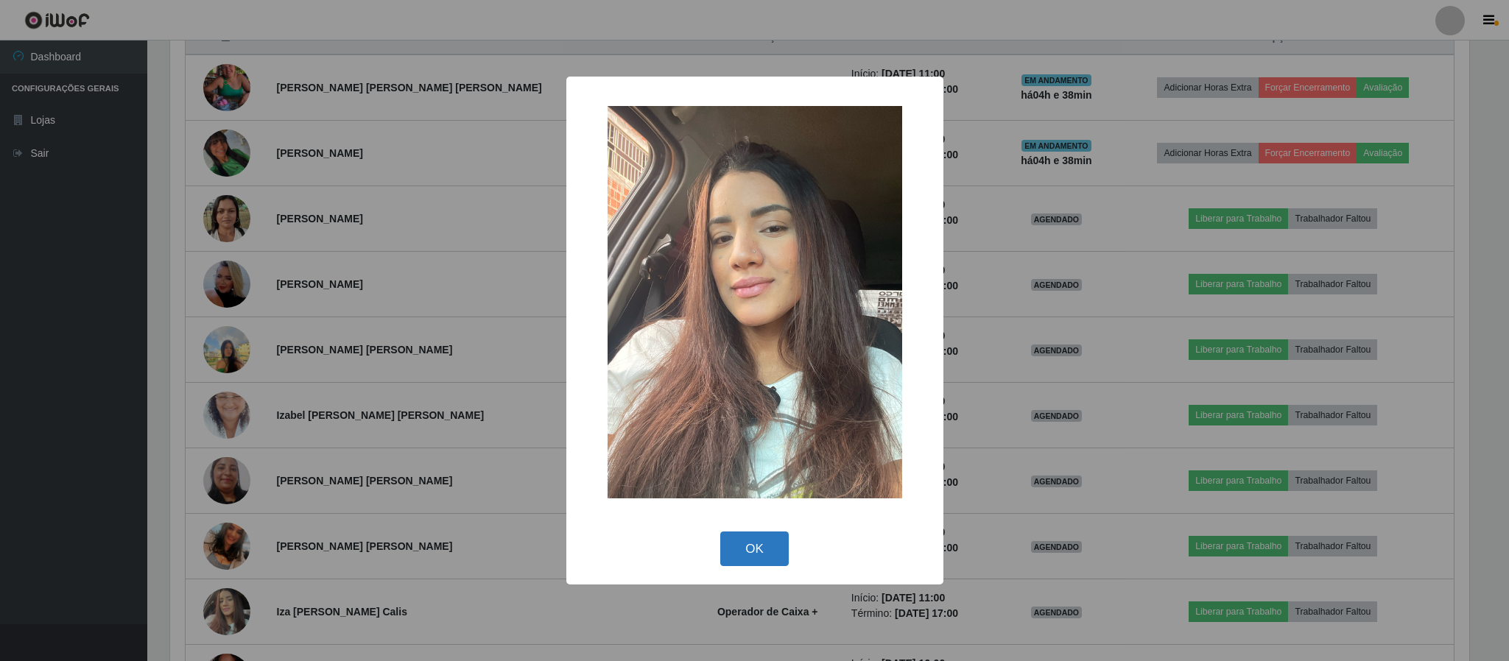
click at [765, 550] on button "OK" at bounding box center [754, 549] width 68 height 35
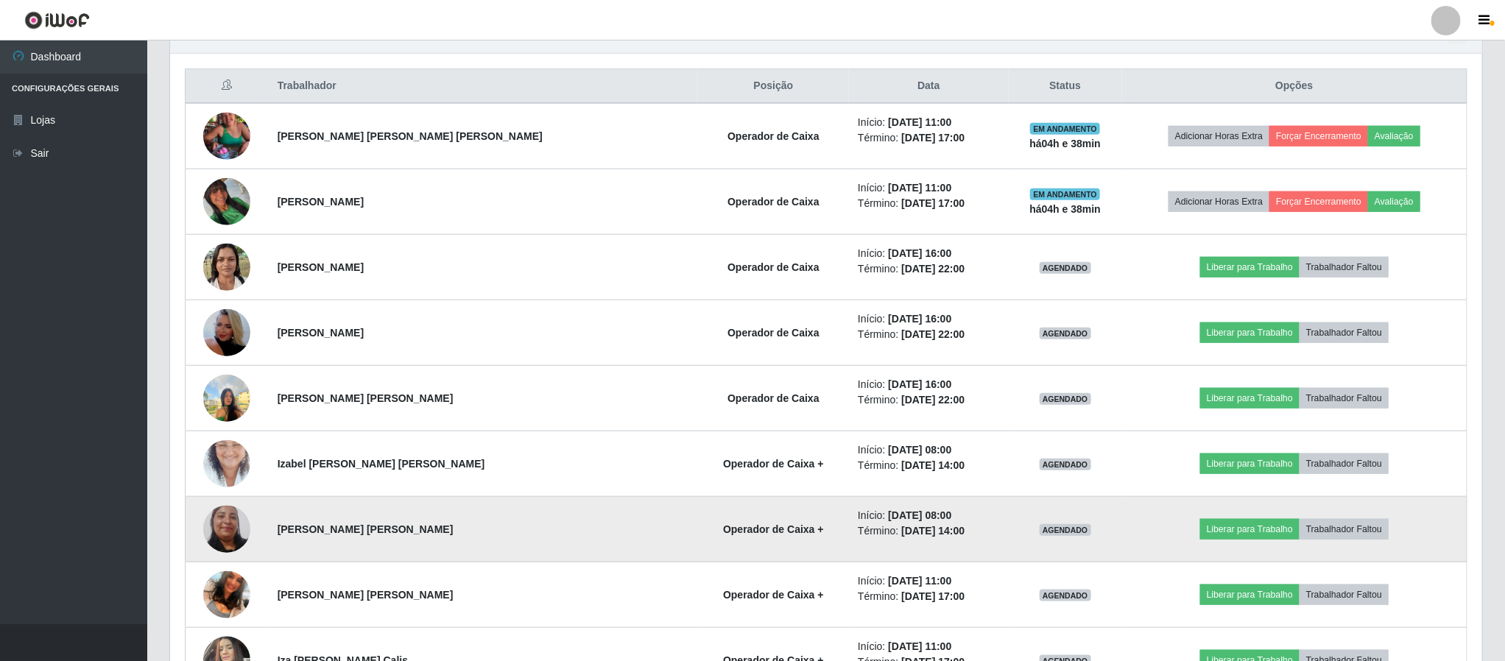
scroll to position [610, 0]
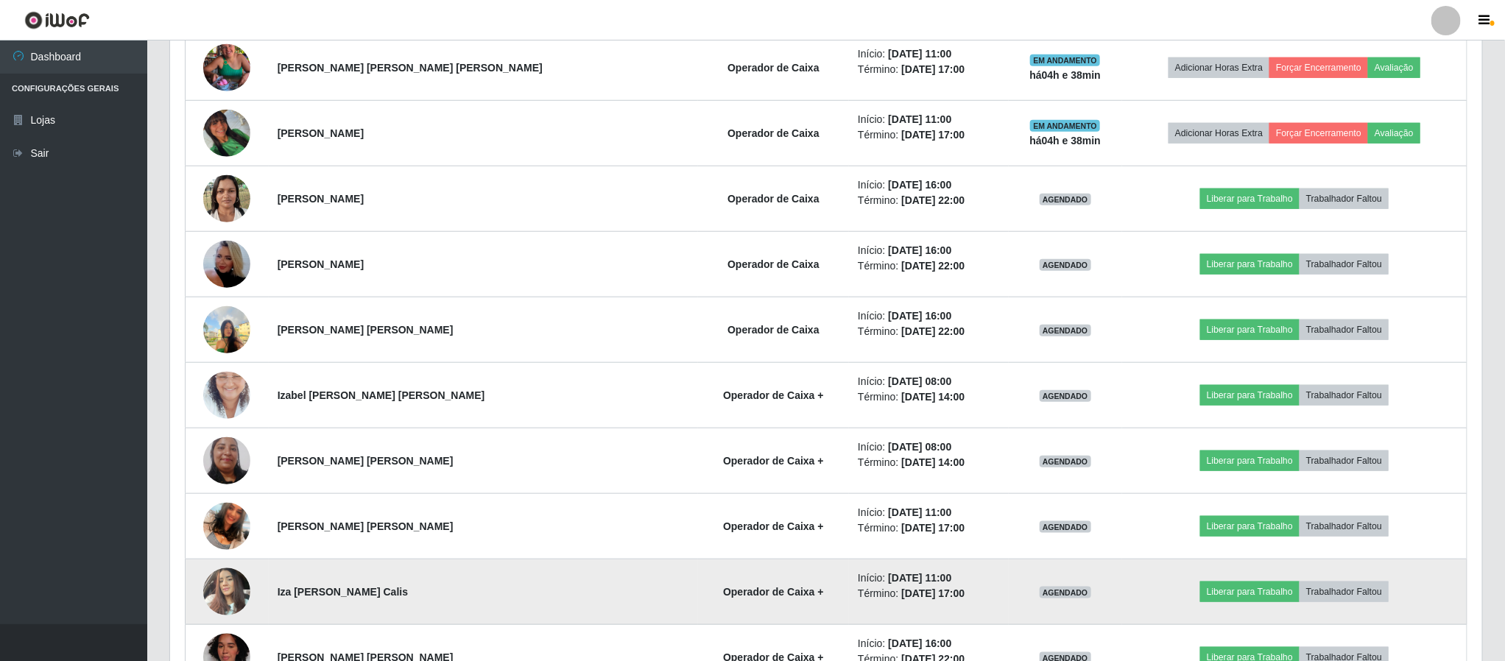
click at [215, 604] on img at bounding box center [226, 591] width 47 height 63
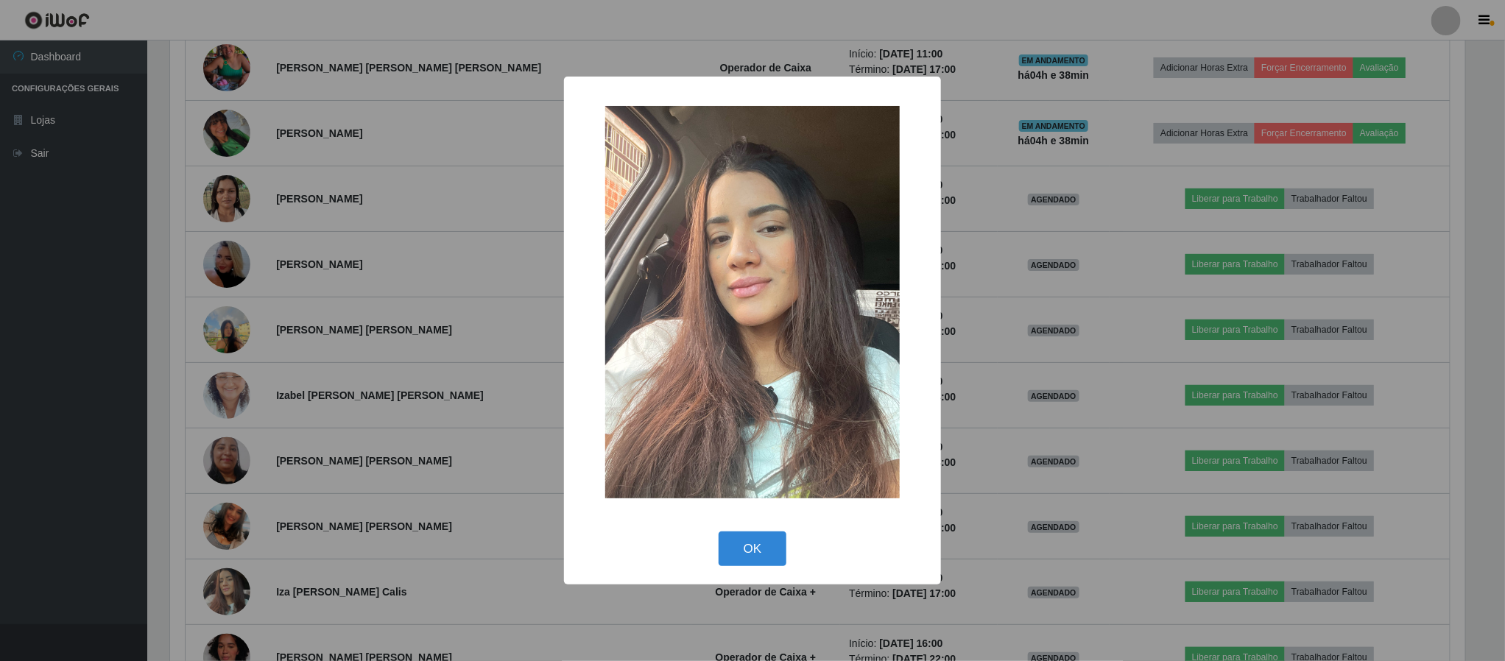
scroll to position [307, 1299]
click at [756, 557] on button "OK" at bounding box center [754, 549] width 68 height 35
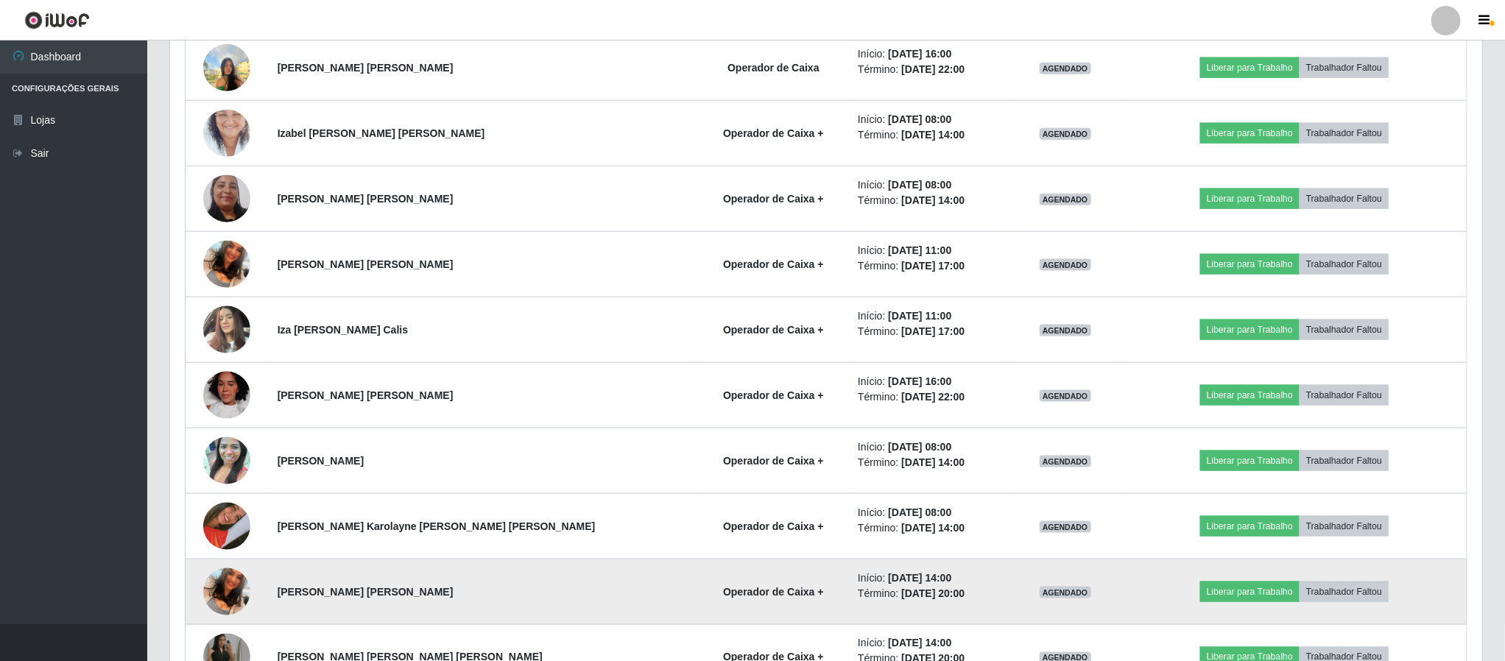
scroll to position [884, 0]
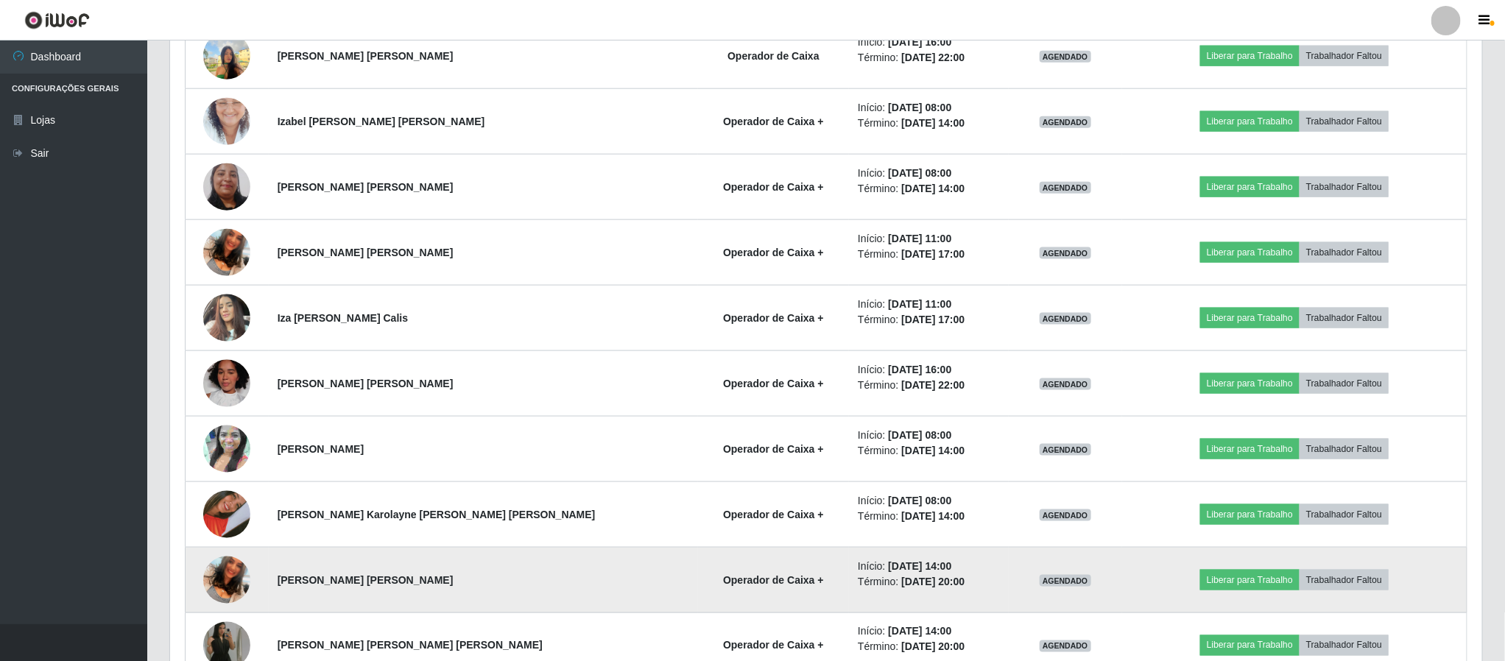
click at [243, 588] on img at bounding box center [226, 580] width 47 height 84
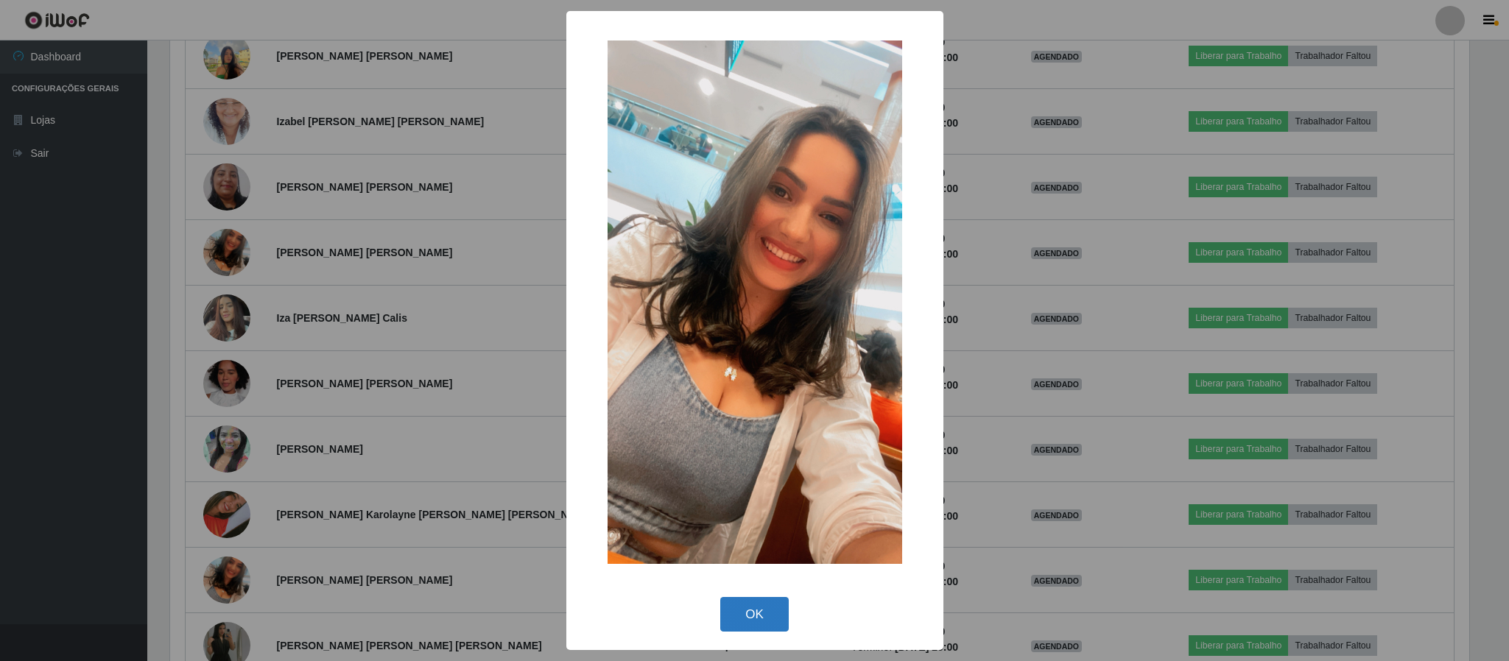
click at [761, 619] on button "OK" at bounding box center [754, 614] width 68 height 35
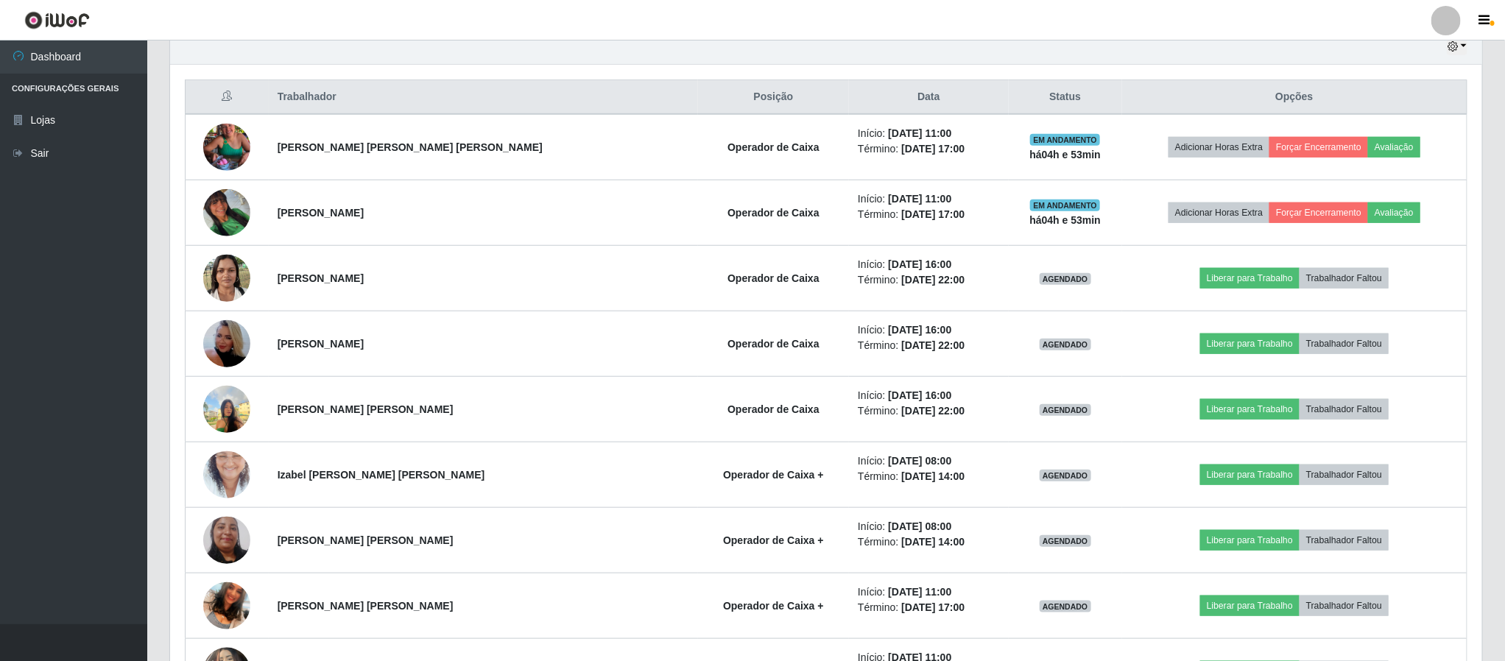
scroll to position [533, 0]
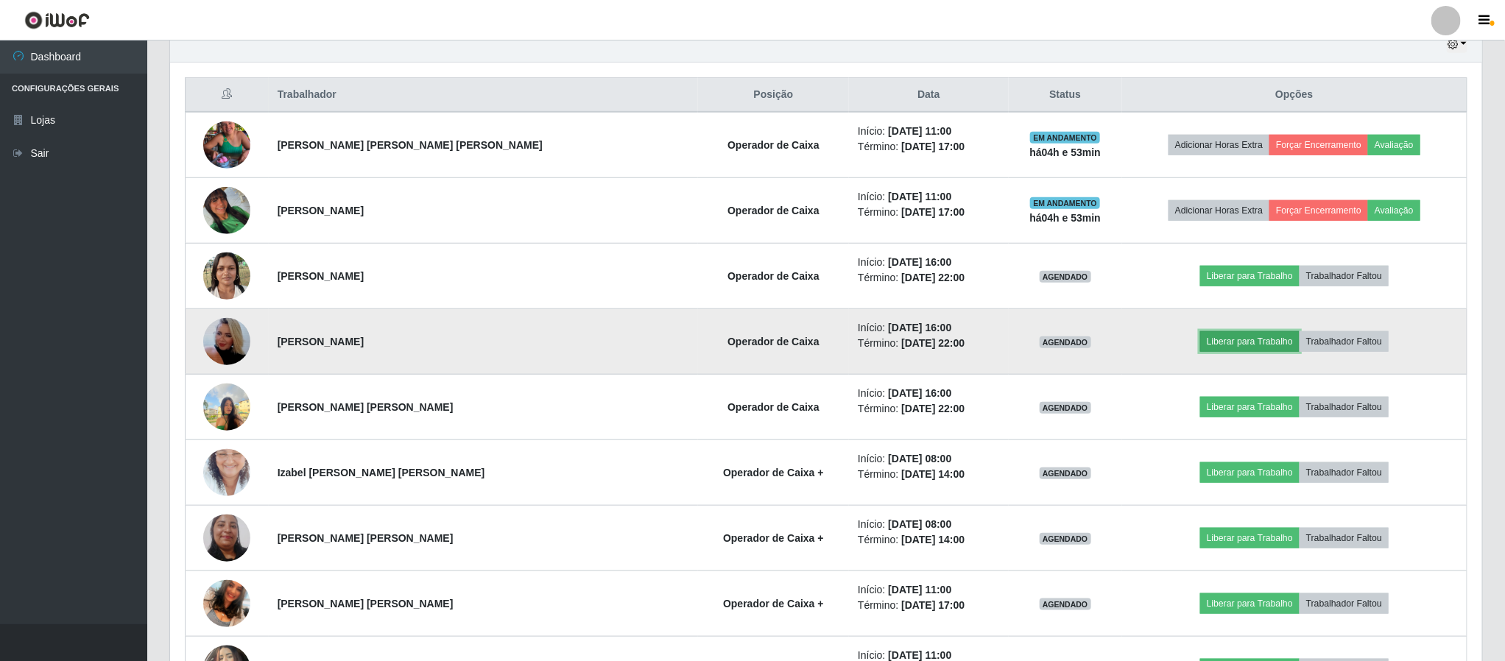
click at [1220, 345] on button "Liberar para Trabalho" at bounding box center [1249, 341] width 99 height 21
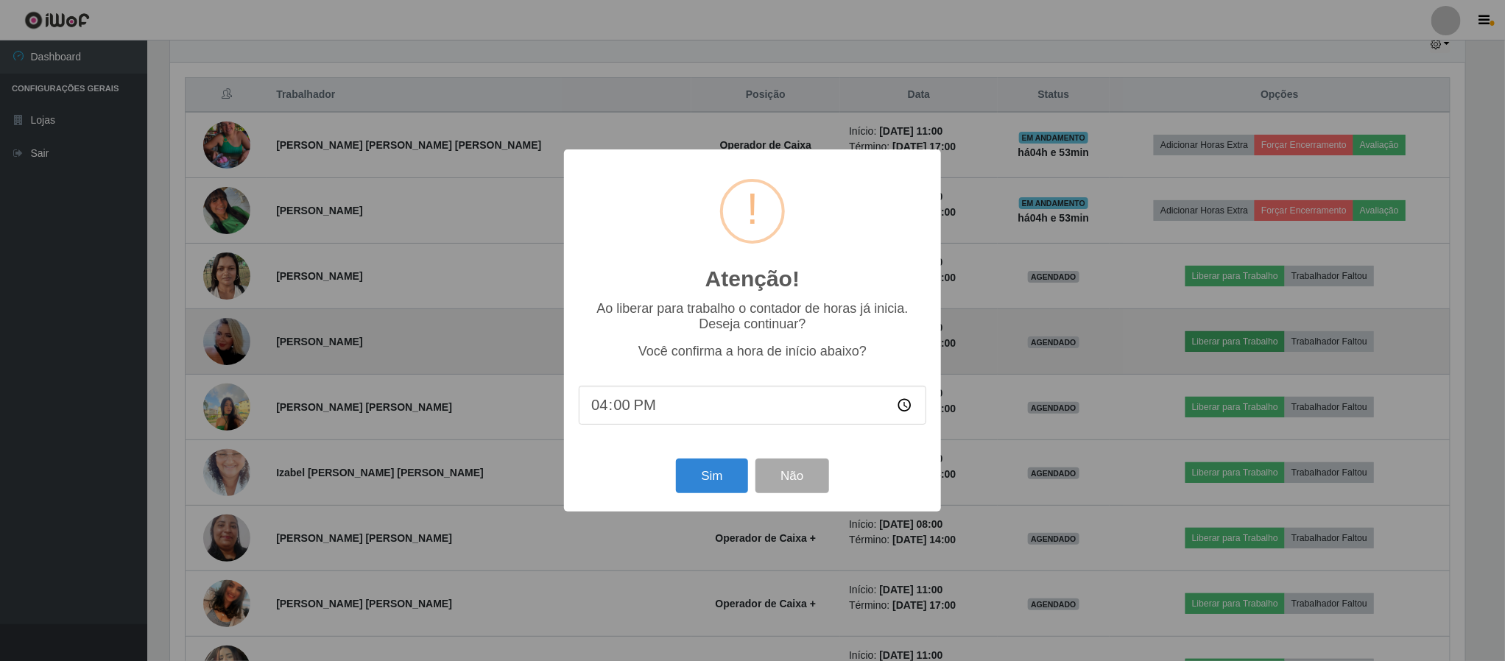
scroll to position [307, 1299]
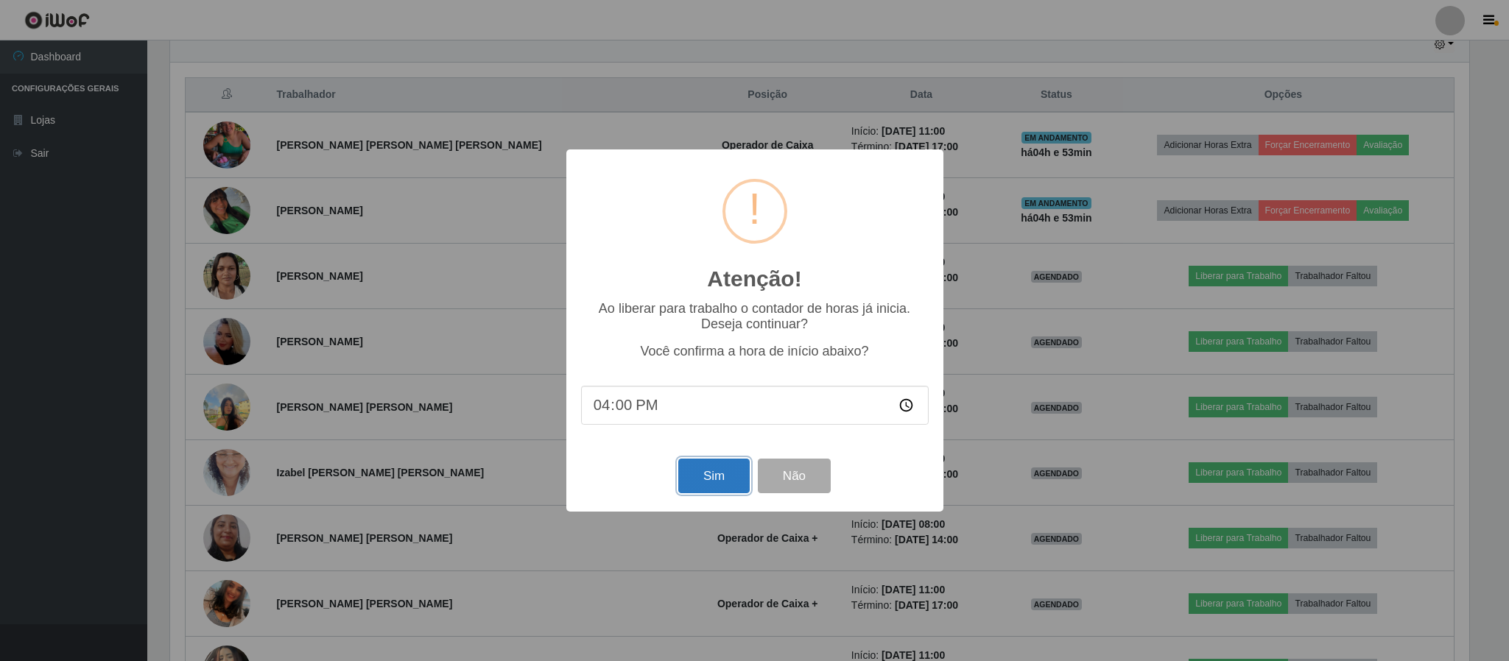
click at [712, 486] on button "Sim" at bounding box center [713, 476] width 71 height 35
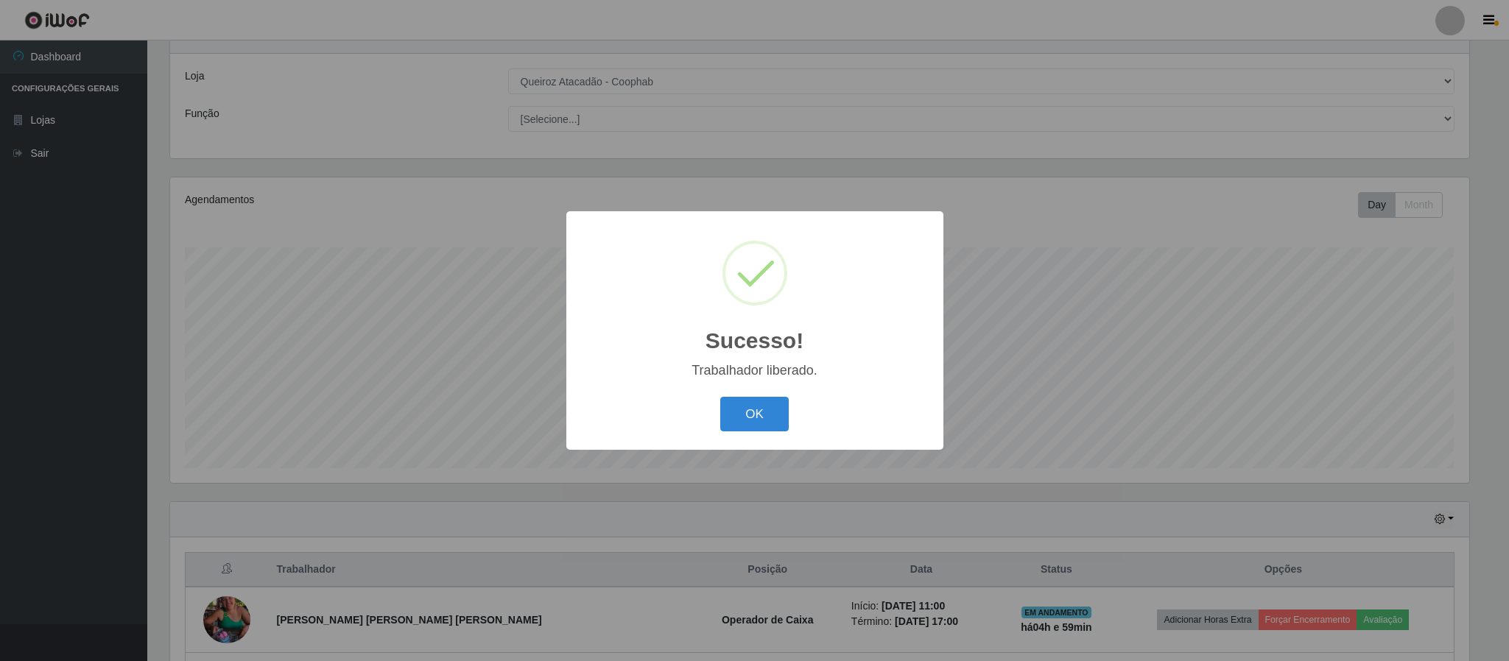
drag, startPoint x: 763, startPoint y: 409, endPoint x: 1198, endPoint y: 418, distance: 435.3
click at [765, 409] on button "OK" at bounding box center [754, 414] width 68 height 35
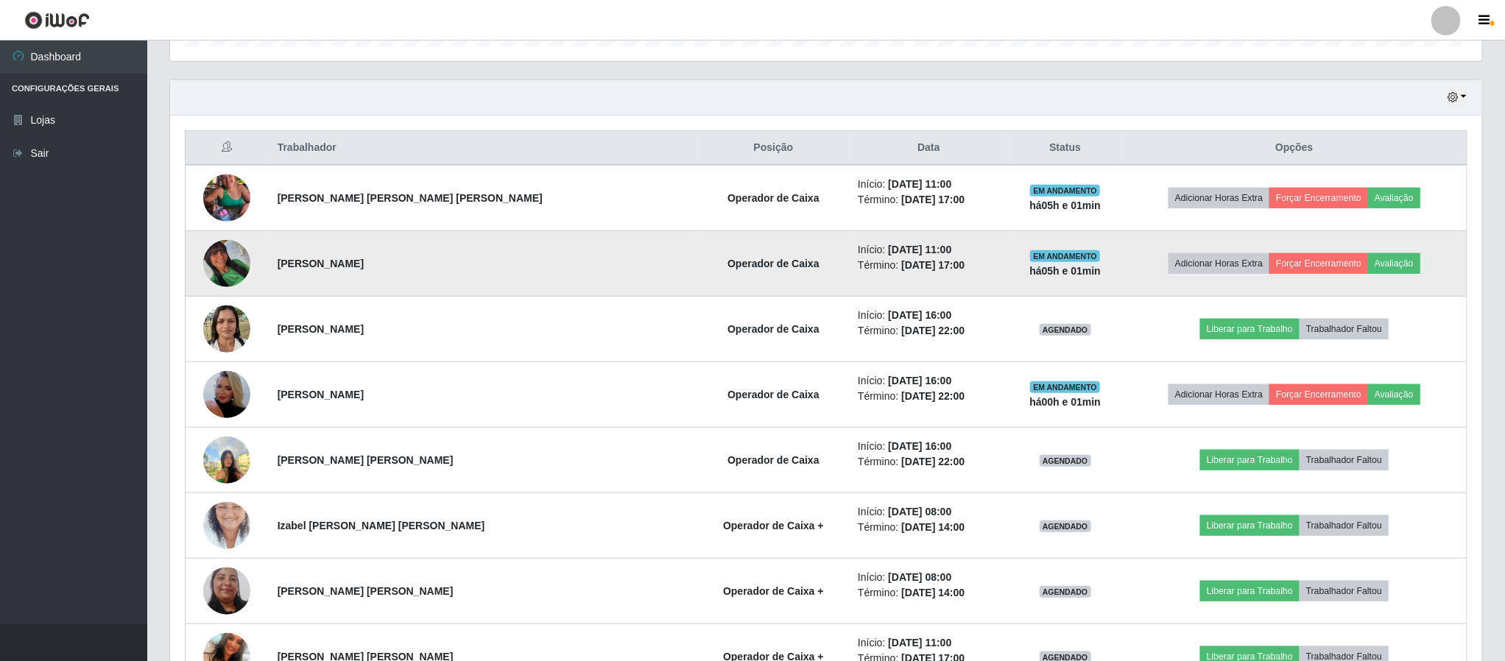
scroll to position [519, 0]
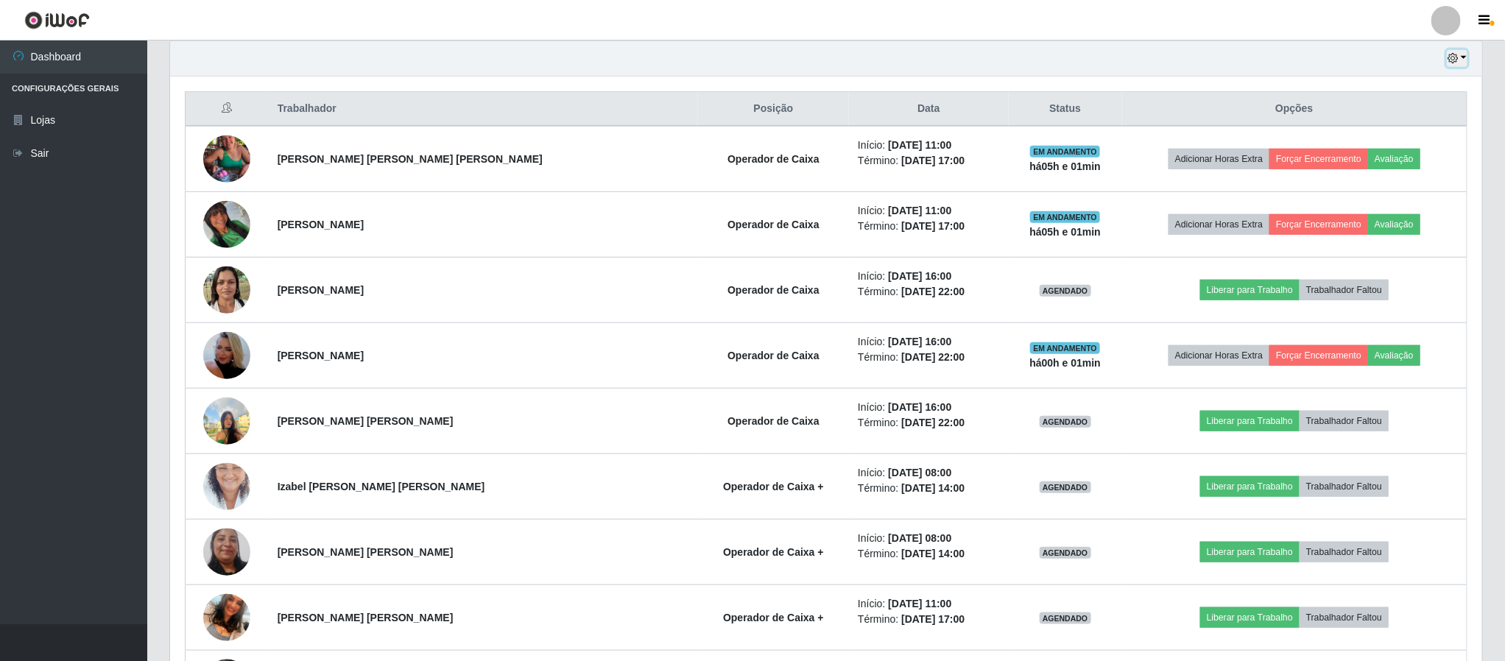
click at [1461, 64] on button "button" at bounding box center [1457, 58] width 21 height 17
click at [1378, 122] on button "1 dia" at bounding box center [1408, 116] width 116 height 31
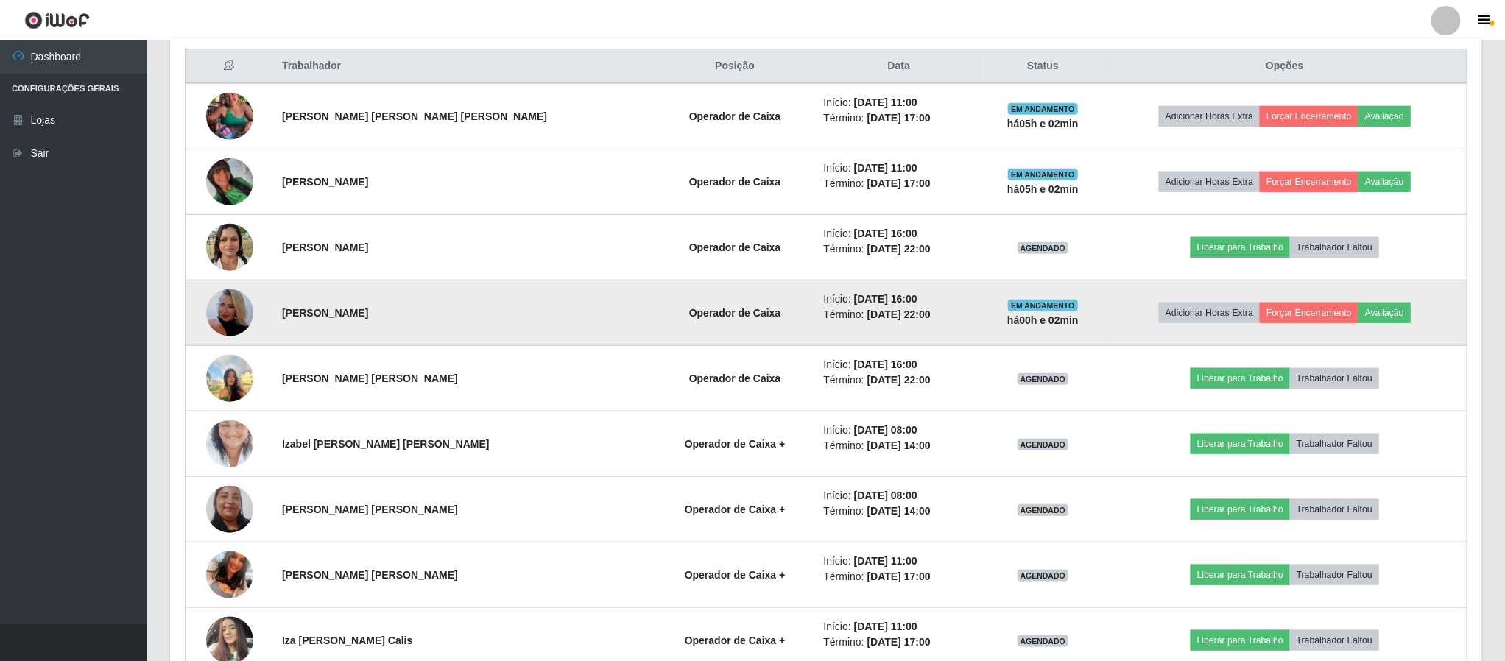
scroll to position [385, 0]
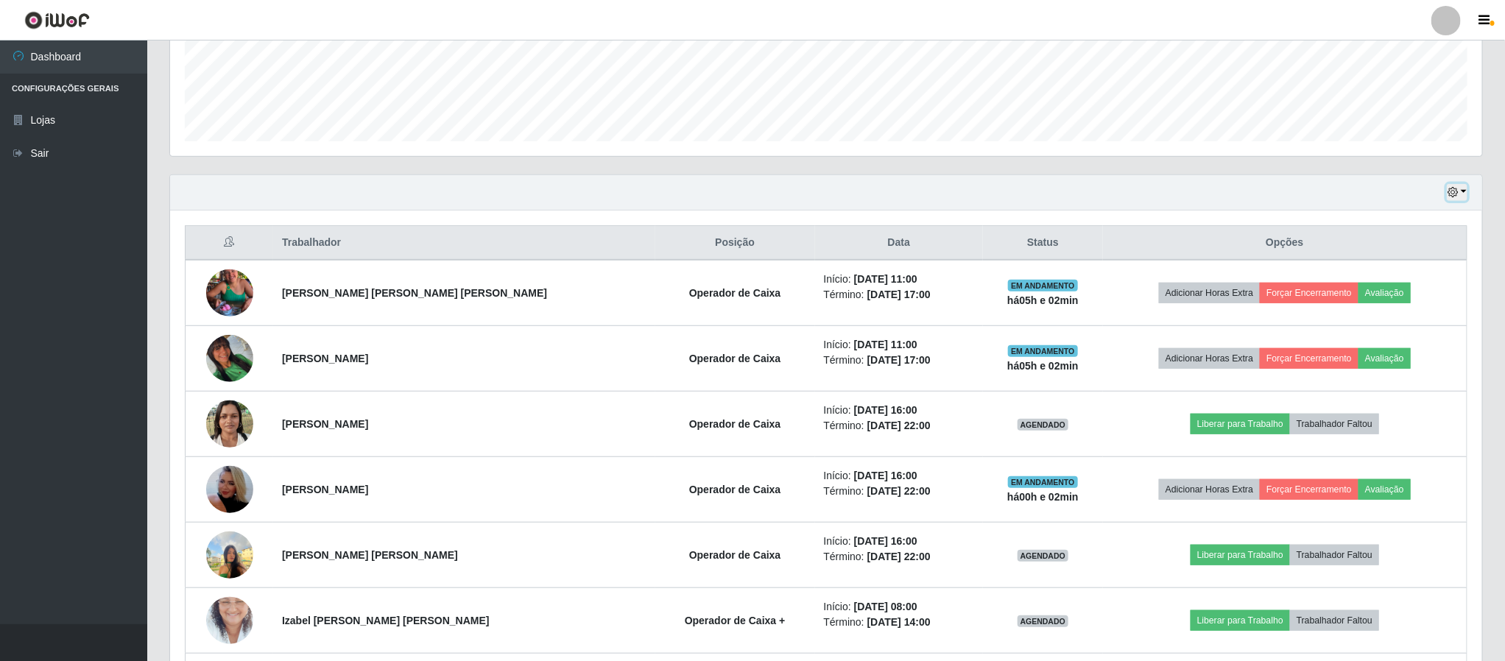
click at [1451, 195] on icon "button" at bounding box center [1453, 192] width 10 height 10
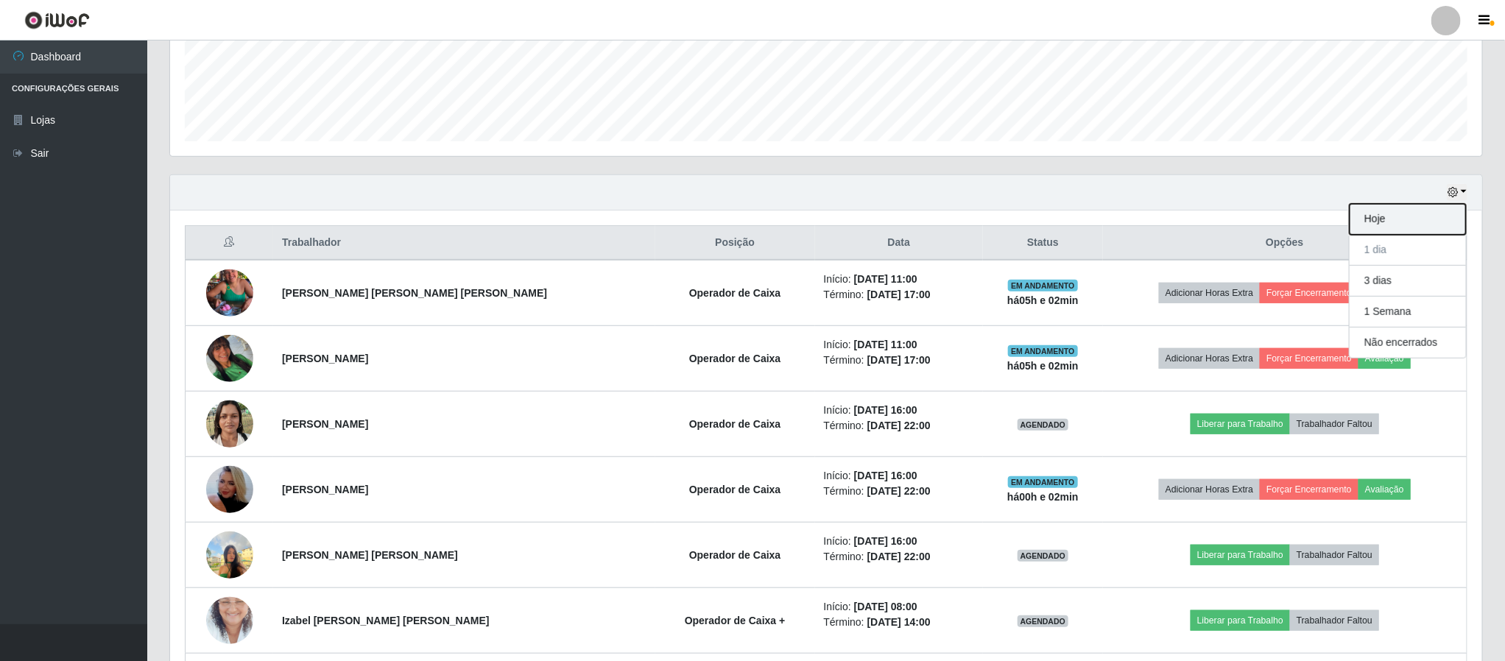
click at [1368, 222] on button "Hoje" at bounding box center [1408, 219] width 116 height 31
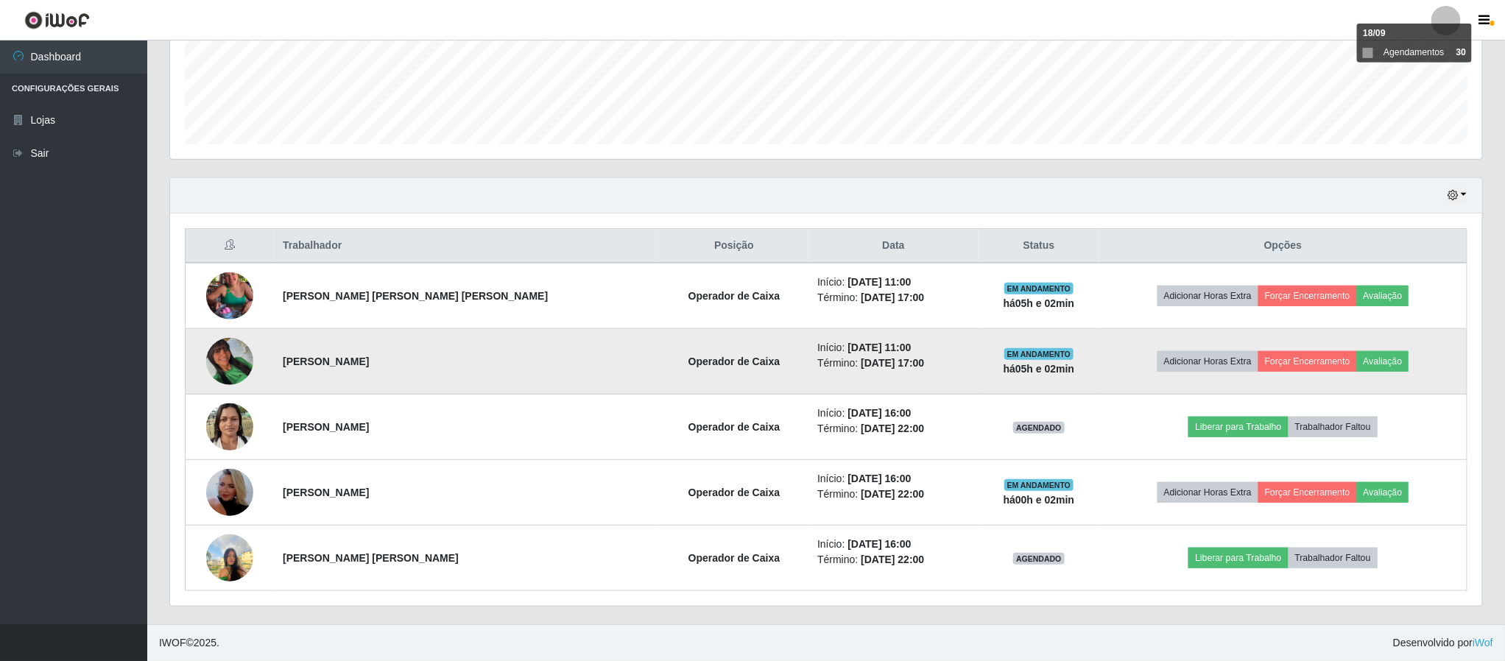
scroll to position [387, 0]
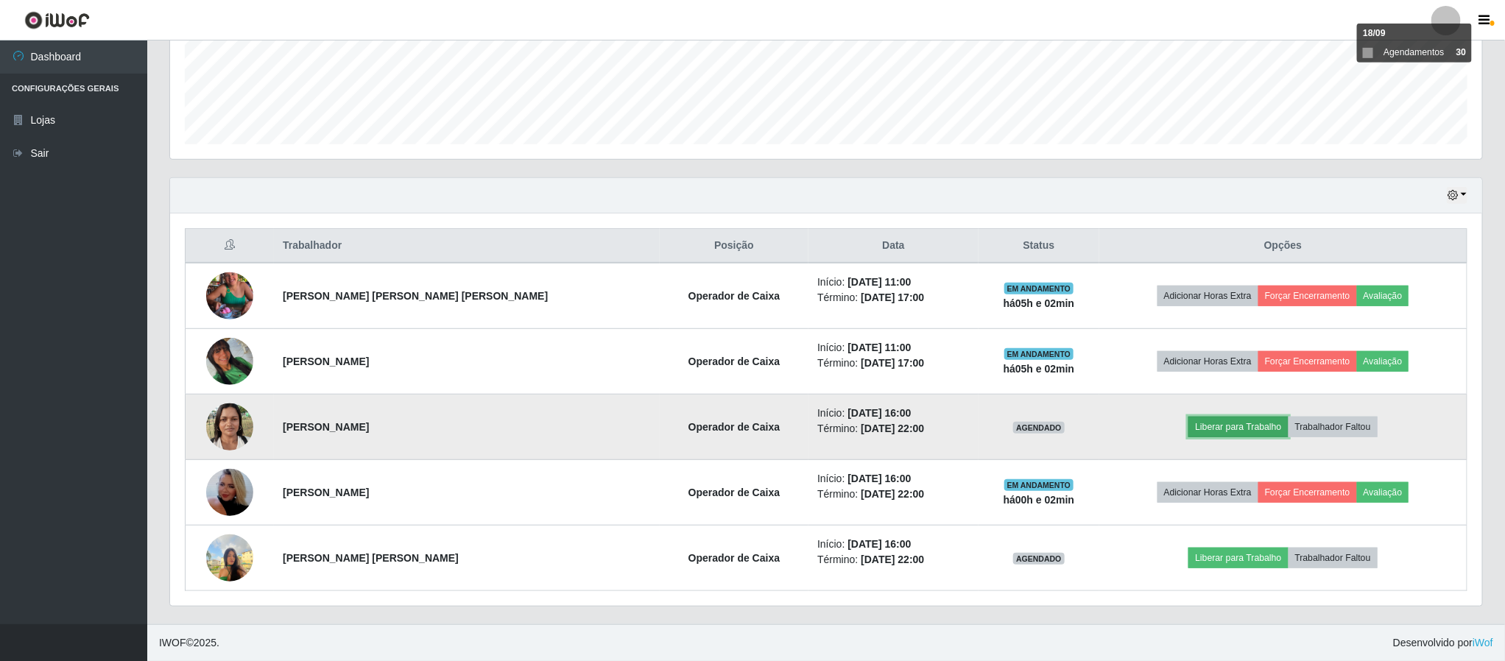
click at [1226, 425] on button "Liberar para Trabalho" at bounding box center [1237, 427] width 99 height 21
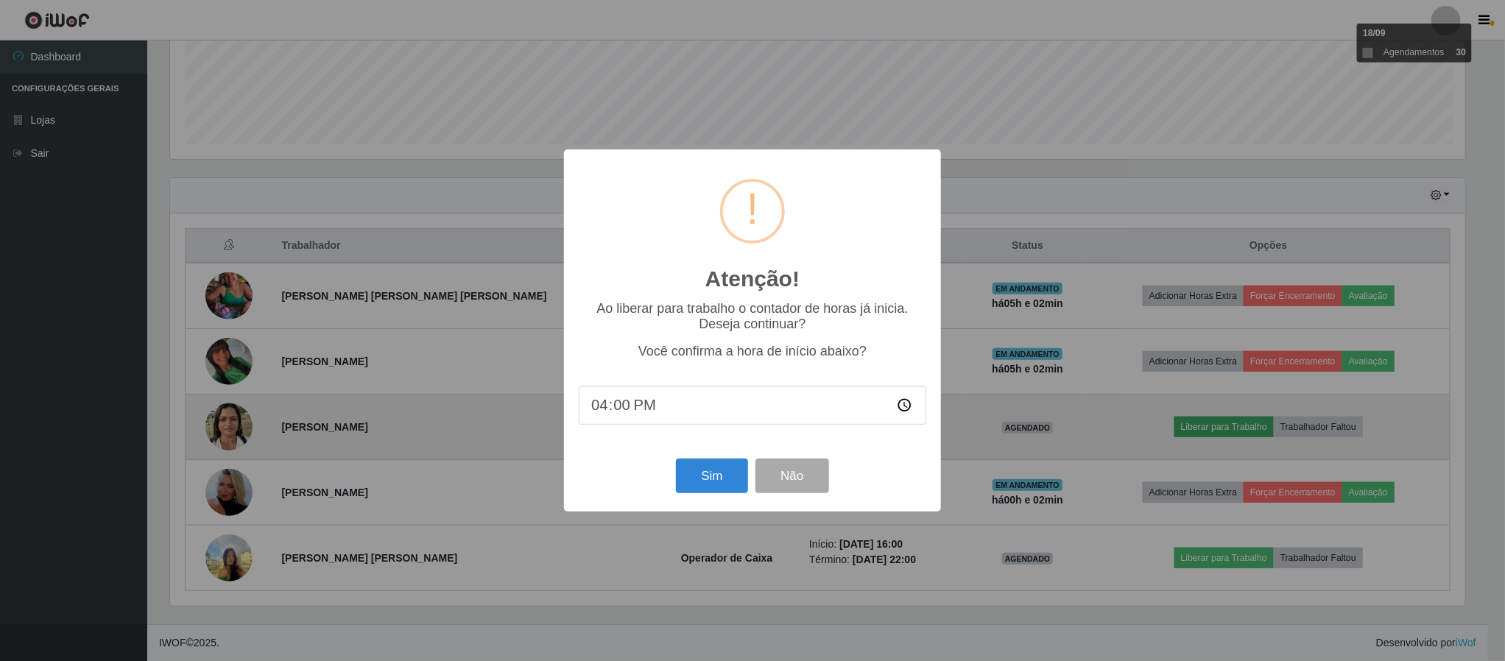
scroll to position [307, 1299]
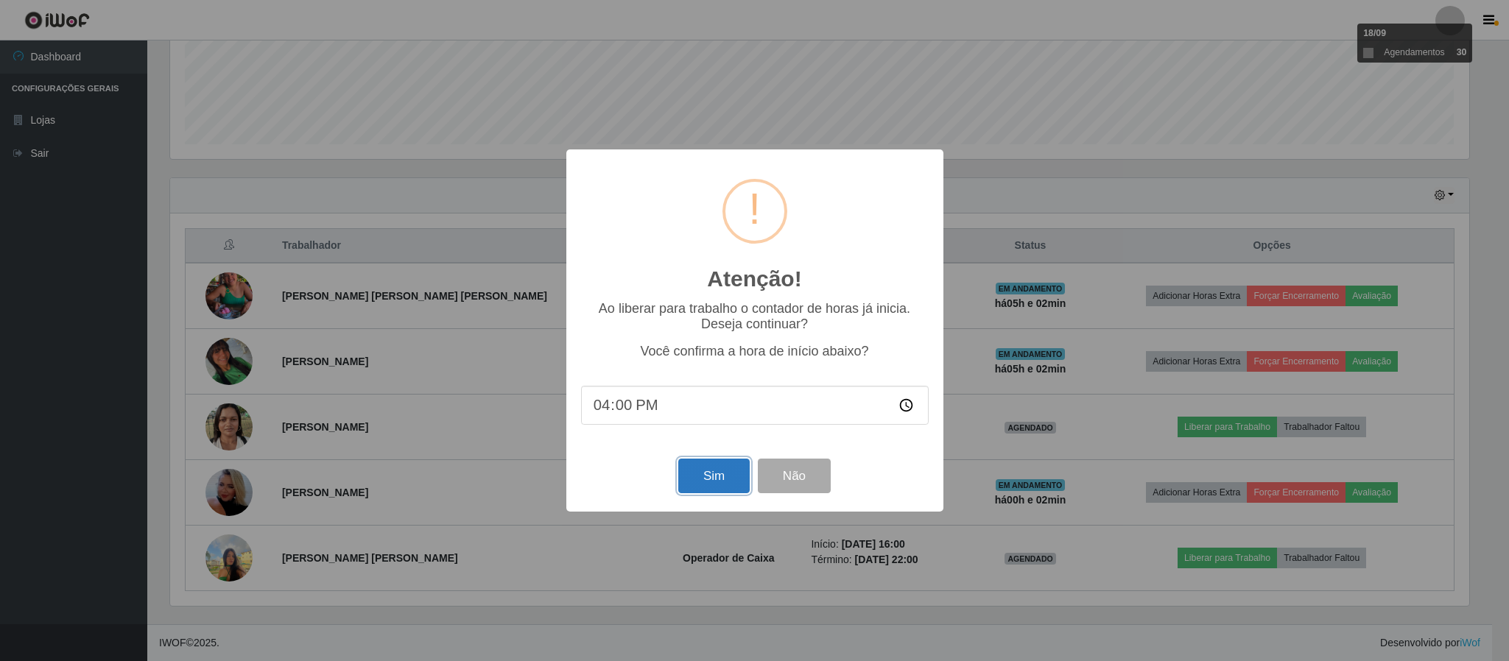
click at [716, 478] on button "Sim" at bounding box center [713, 476] width 71 height 35
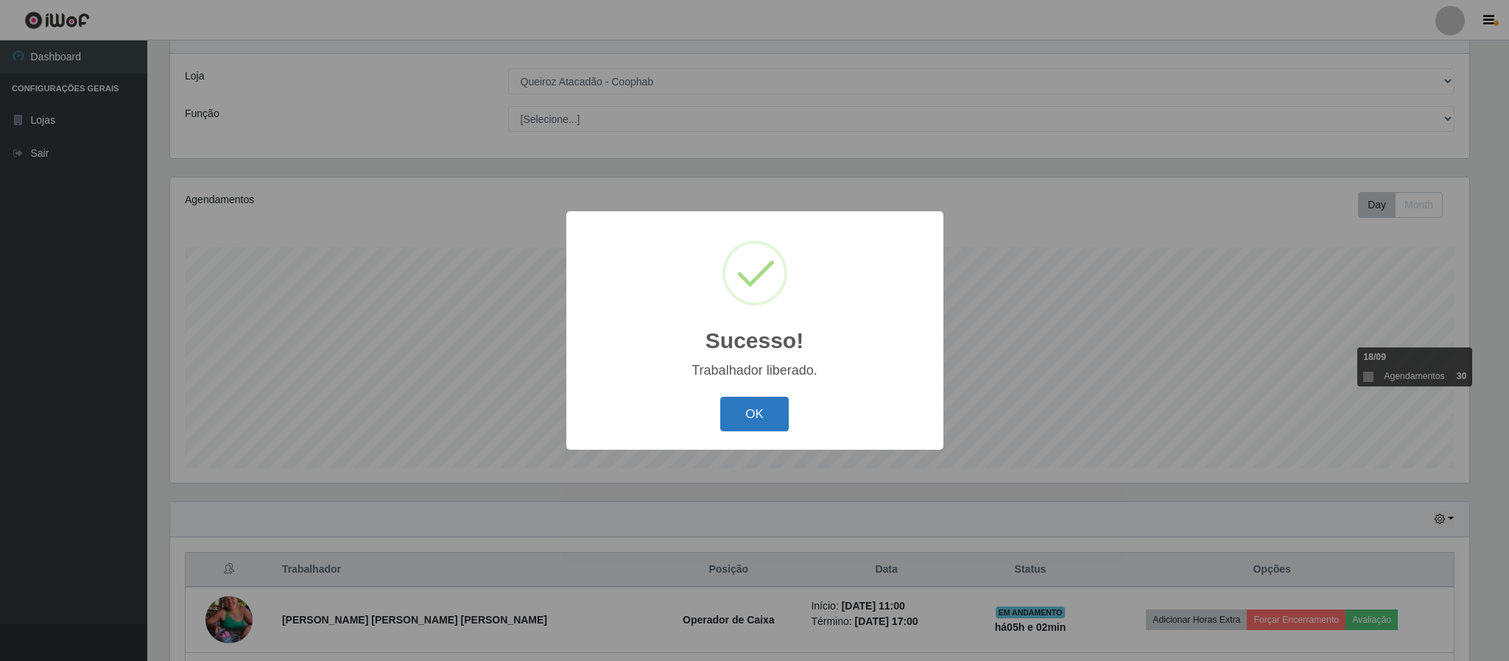
click at [756, 414] on button "OK" at bounding box center [754, 414] width 68 height 35
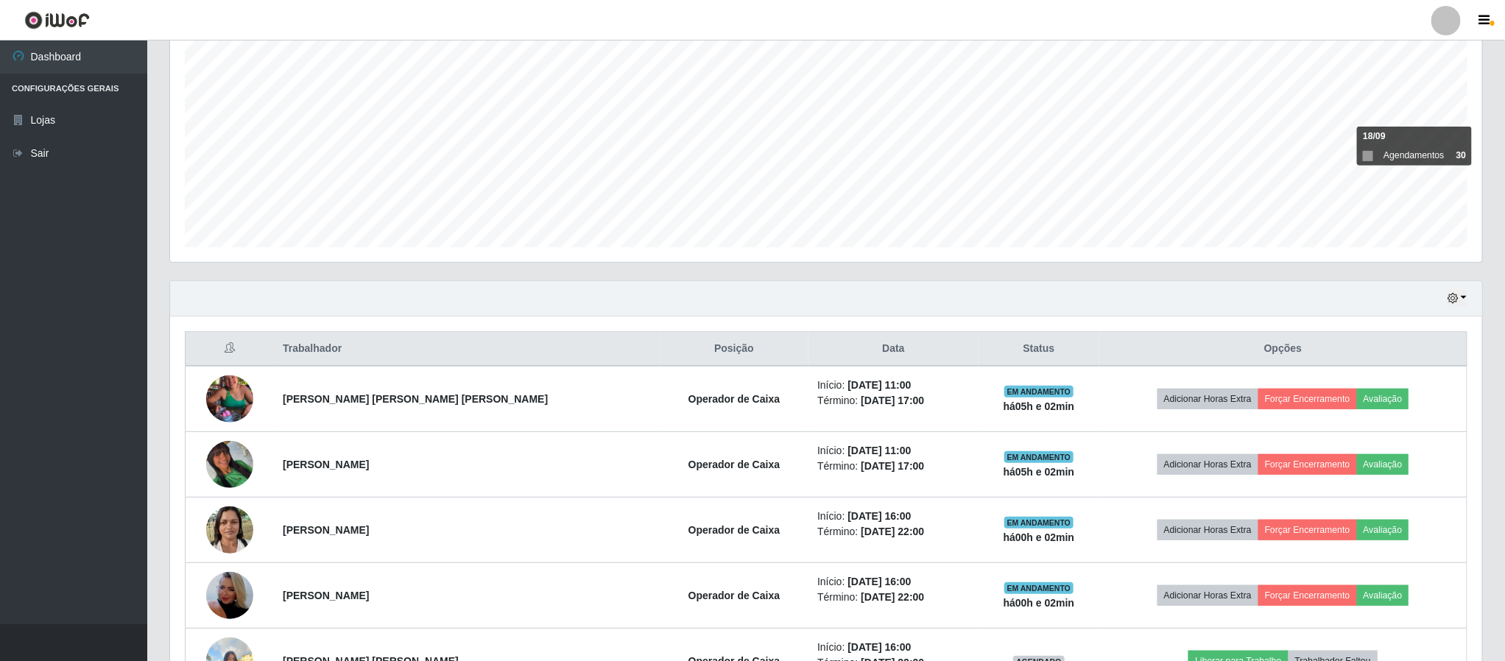
scroll to position [387, 0]
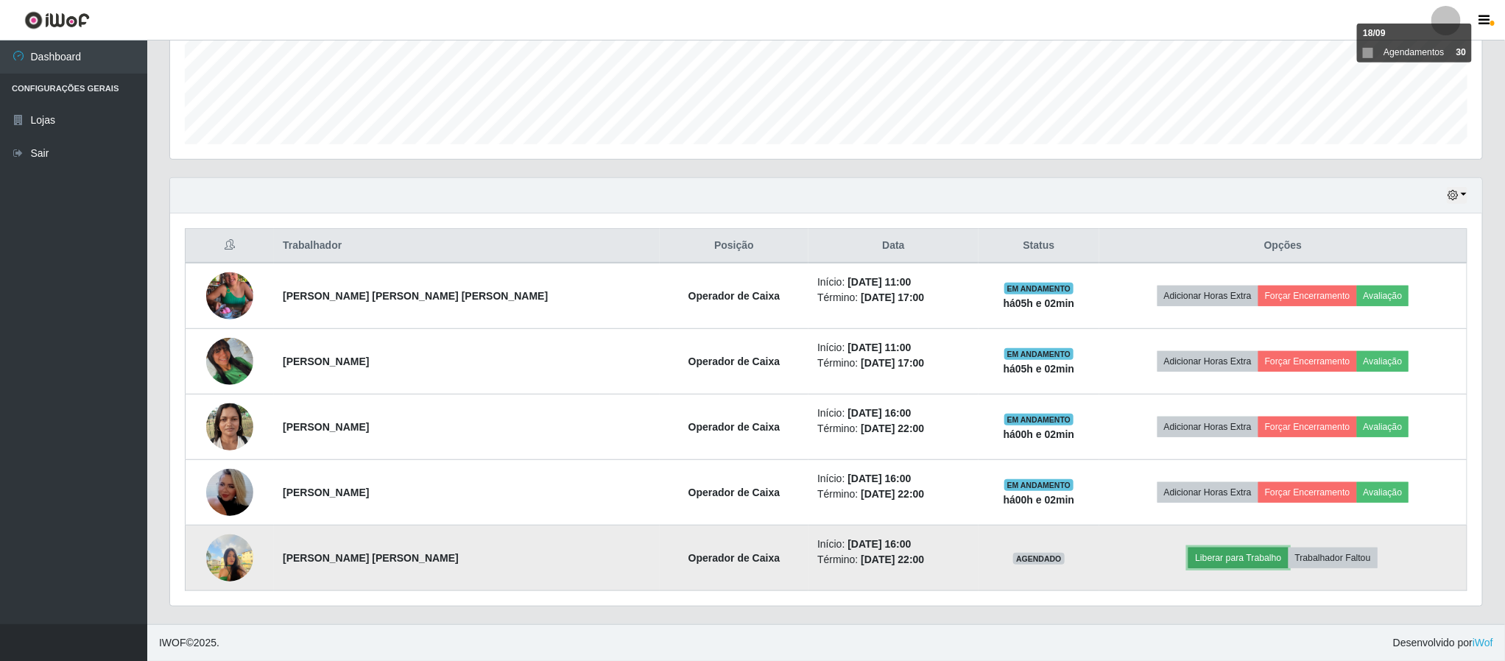
click at [1222, 562] on button "Liberar para Trabalho" at bounding box center [1237, 558] width 99 height 21
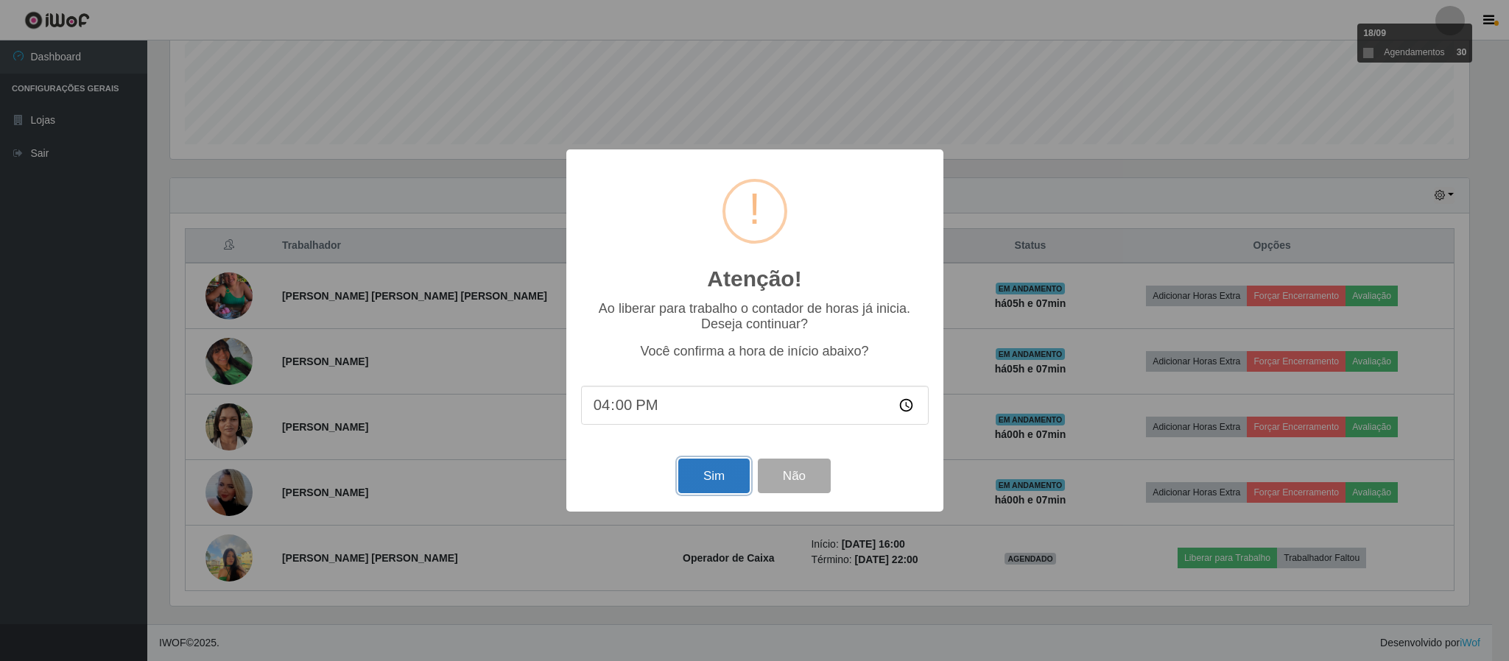
click at [705, 477] on button "Sim" at bounding box center [713, 476] width 71 height 35
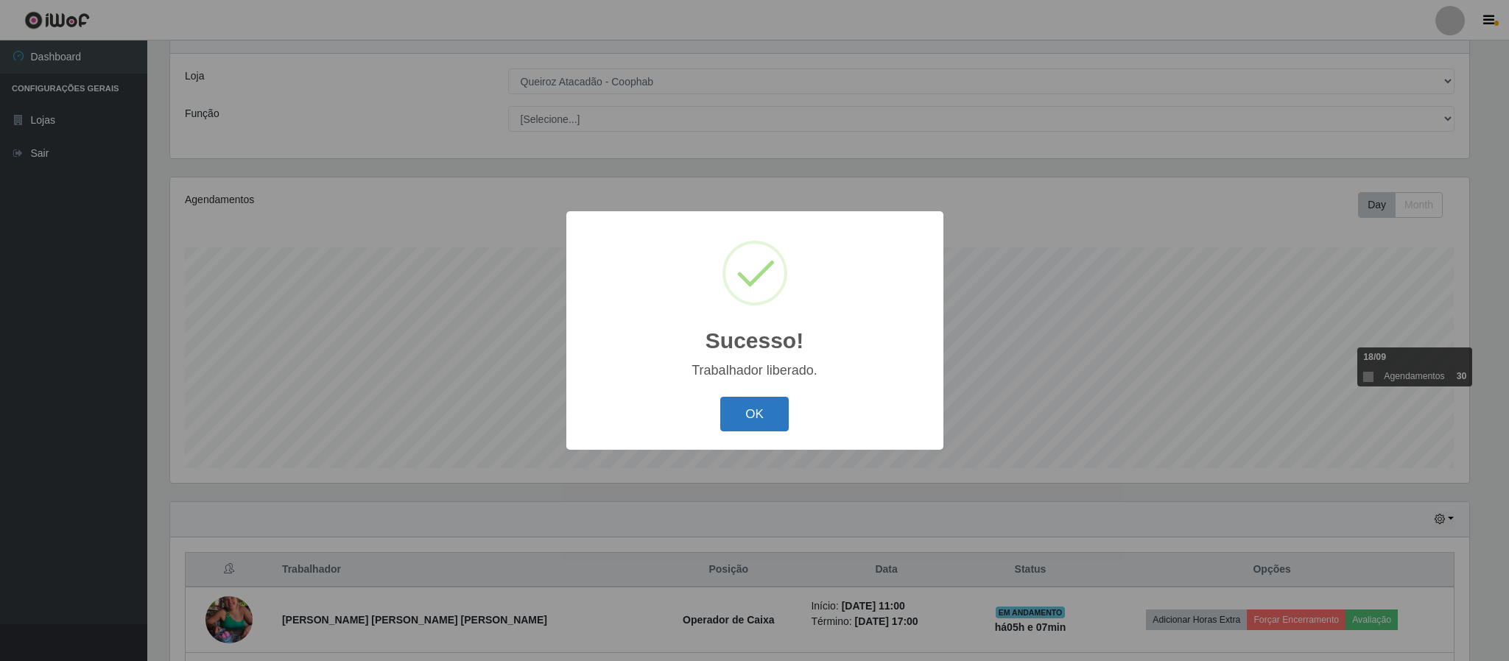
click at [744, 420] on button "OK" at bounding box center [754, 414] width 68 height 35
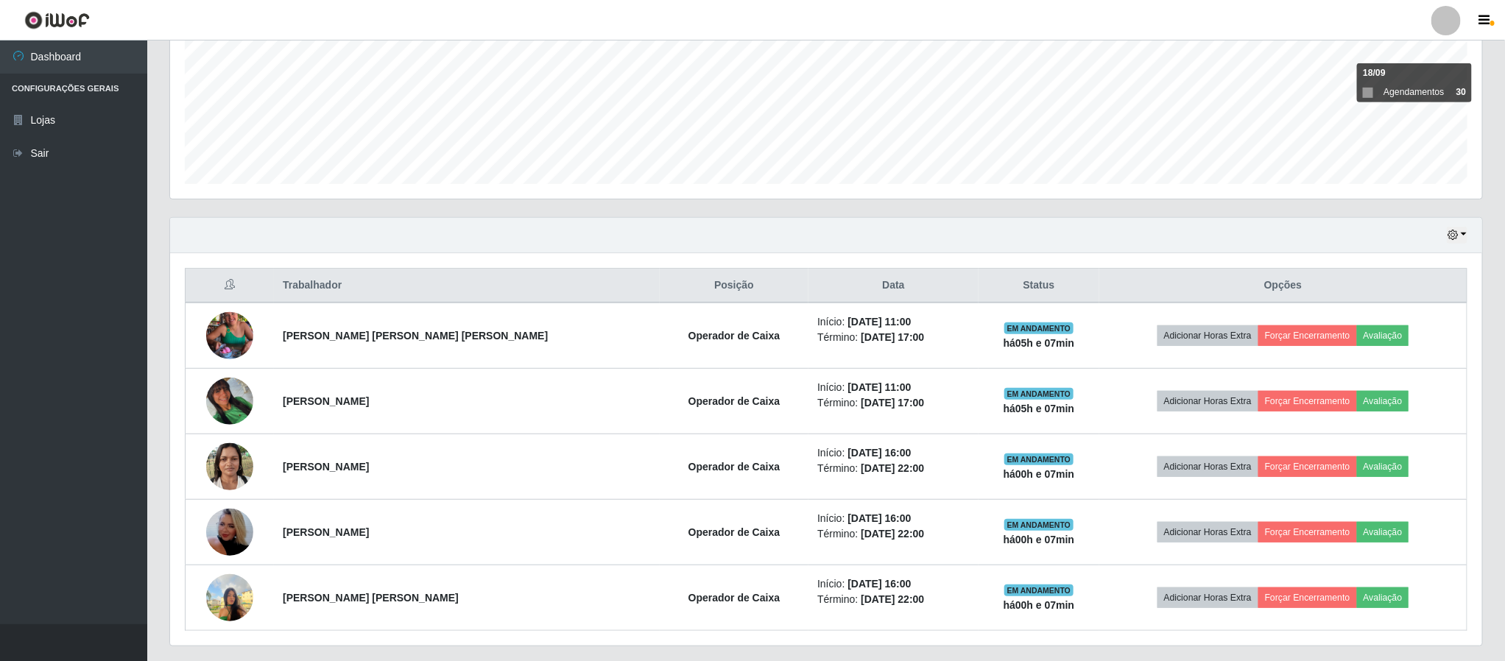
scroll to position [387, 0]
